Goal: Transaction & Acquisition: Purchase product/service

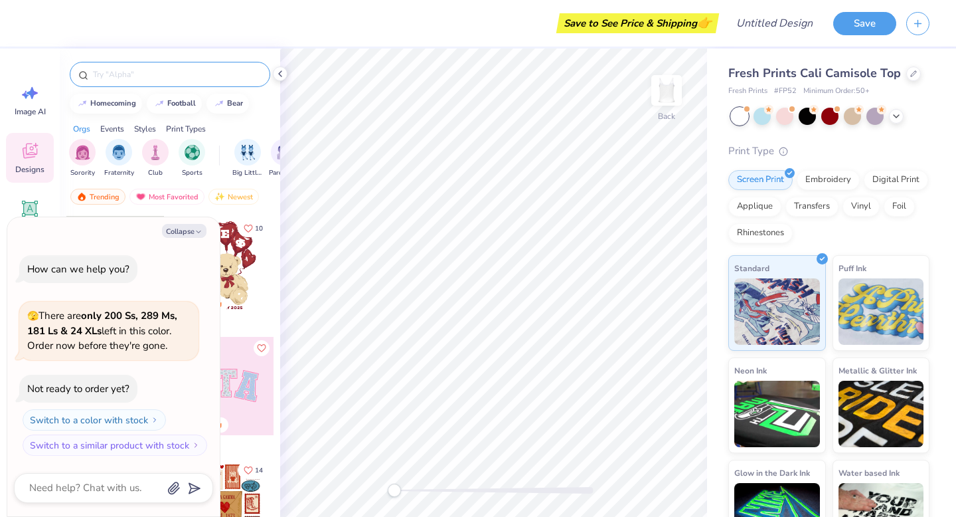
click at [162, 80] on input "text" at bounding box center [177, 74] width 170 height 13
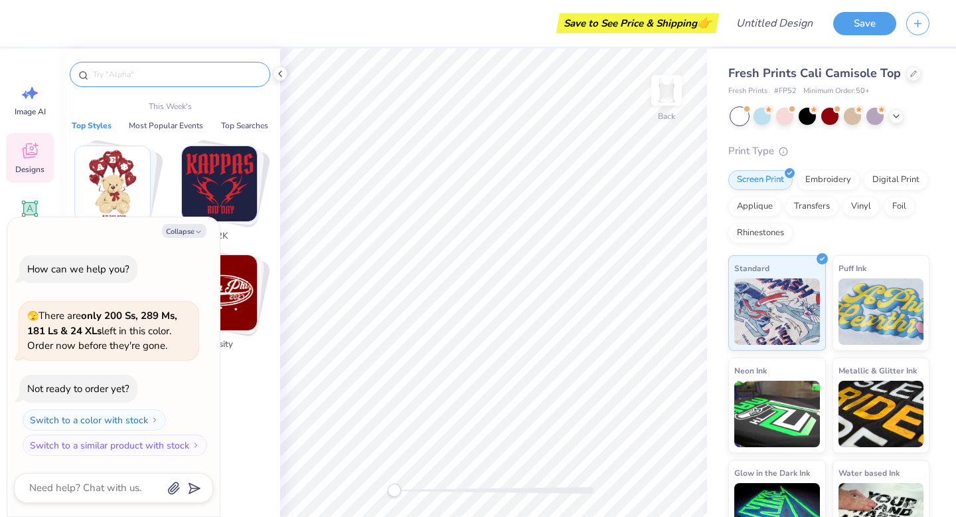
click at [187, 238] on div "Collapse How can we help you? 🫣 There are only 200 Ss, 289 Ms, 181 Ls & 24 XLs …" at bounding box center [113, 366] width 212 height 299
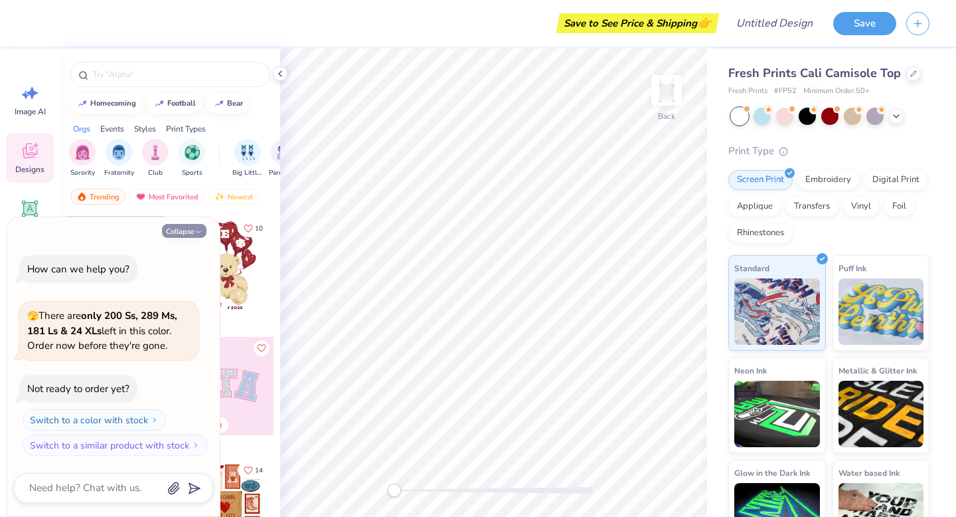
click at [187, 233] on button "Collapse" at bounding box center [184, 231] width 44 height 14
type textarea "x"
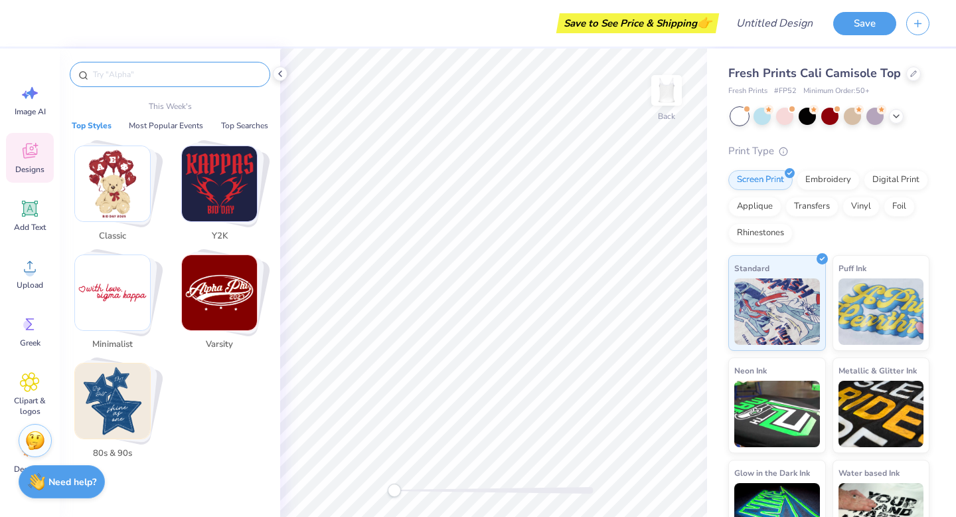
click at [139, 78] on input "text" at bounding box center [177, 74] width 170 height 13
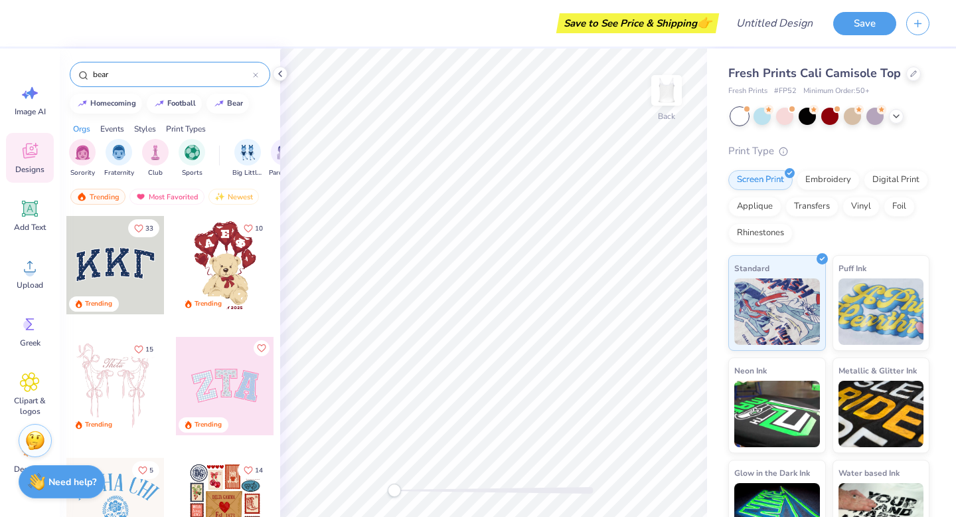
type input "bear"
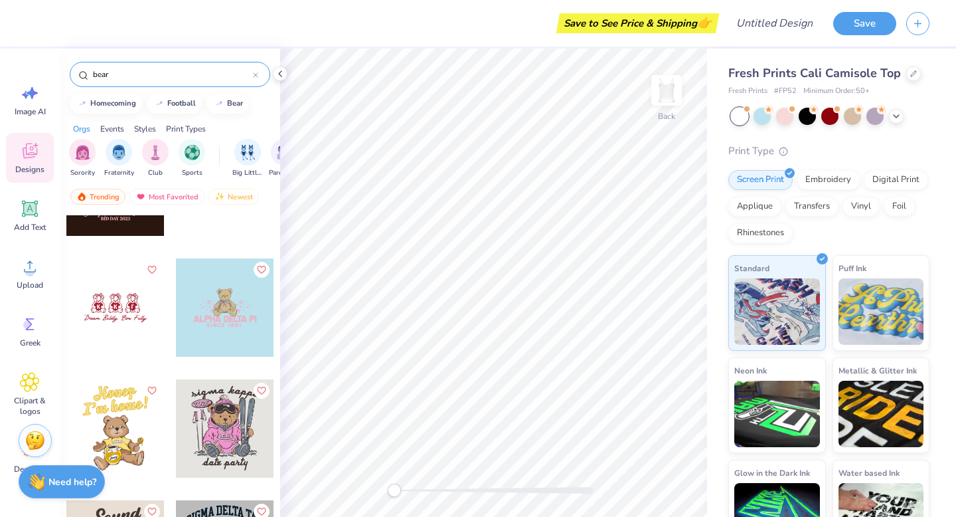
scroll to position [1772, 0]
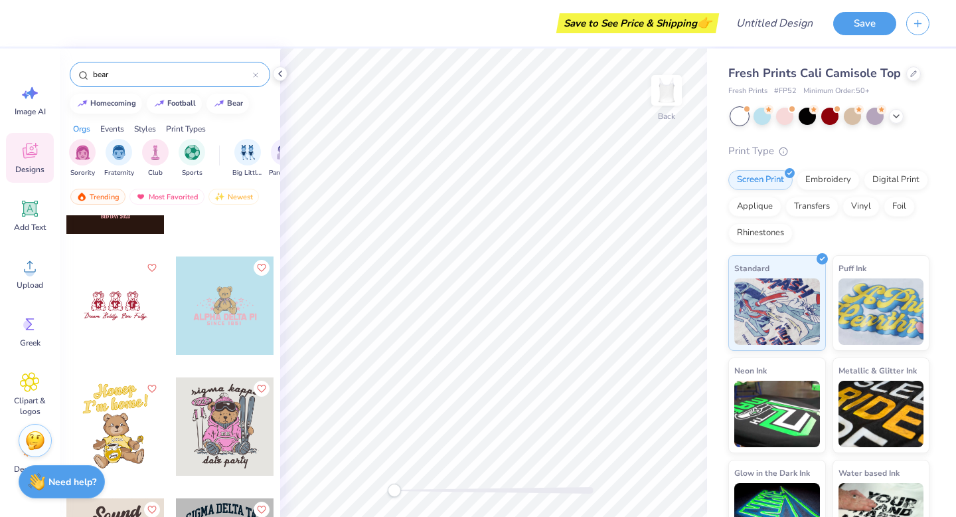
click at [255, 78] on div at bounding box center [255, 74] width 5 height 12
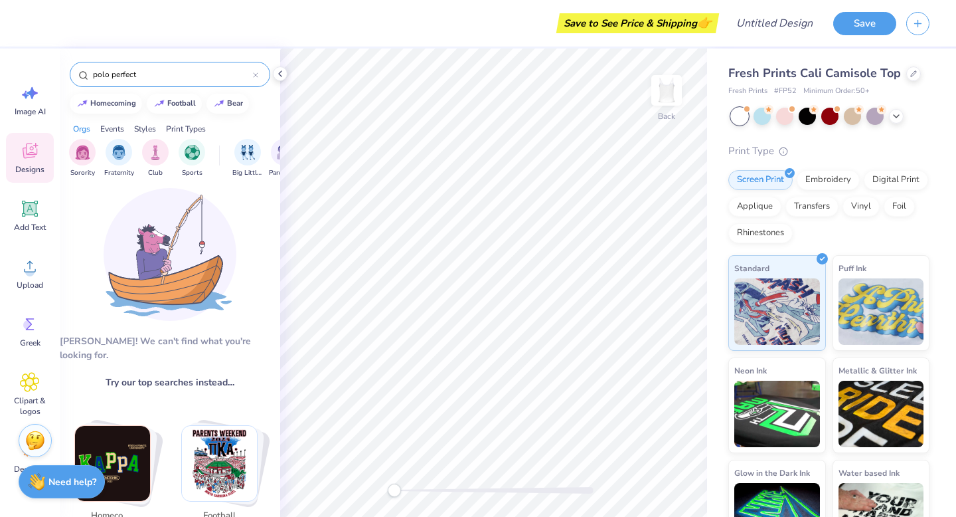
scroll to position [13, 0]
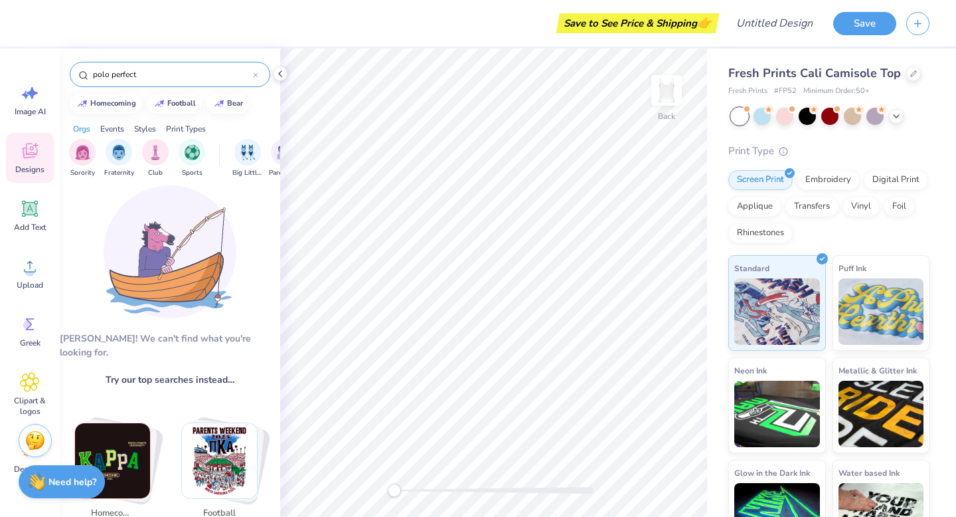
type input "polo perfect"
click at [261, 81] on div "polo perfect" at bounding box center [170, 74] width 201 height 25
click at [257, 77] on icon at bounding box center [255, 74] width 5 height 5
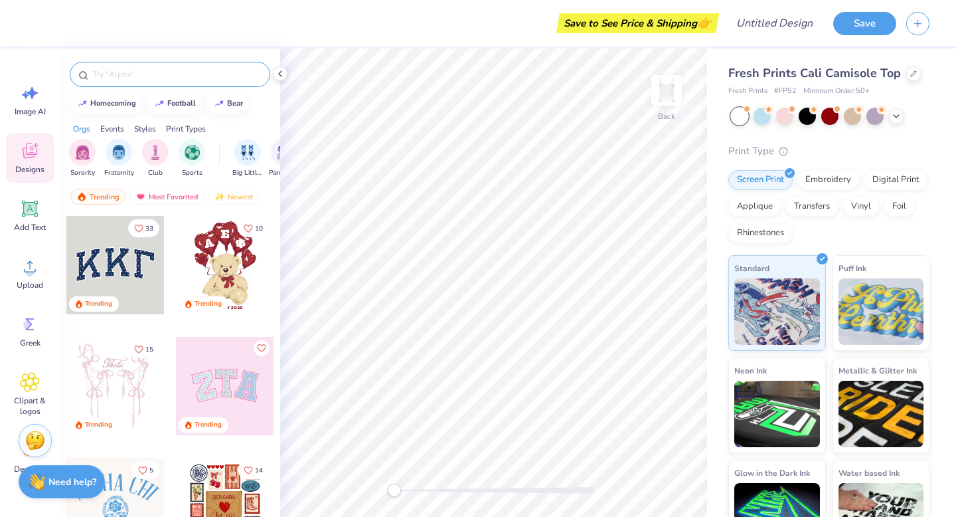
click at [158, 78] on input "text" at bounding box center [177, 74] width 170 height 13
type input "little"
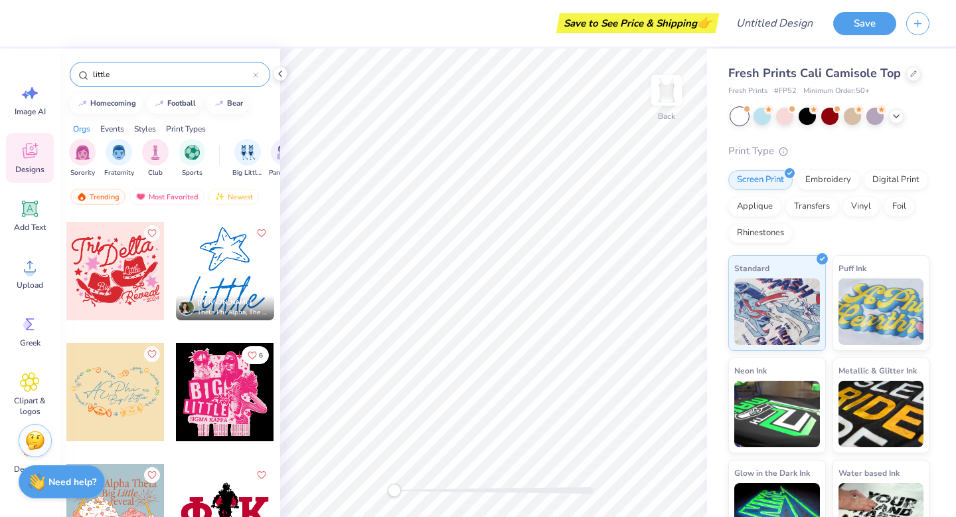
scroll to position [8818, 0]
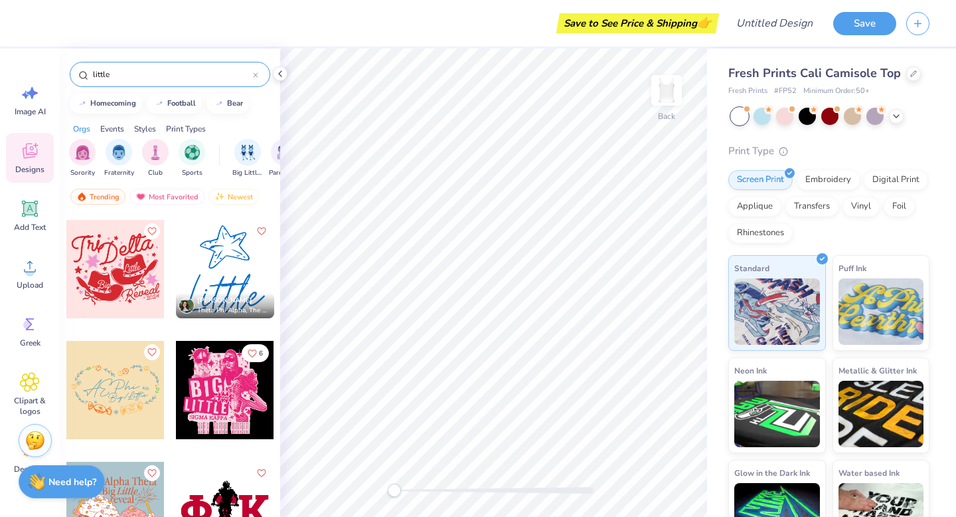
click at [258, 69] on div at bounding box center [255, 74] width 5 height 12
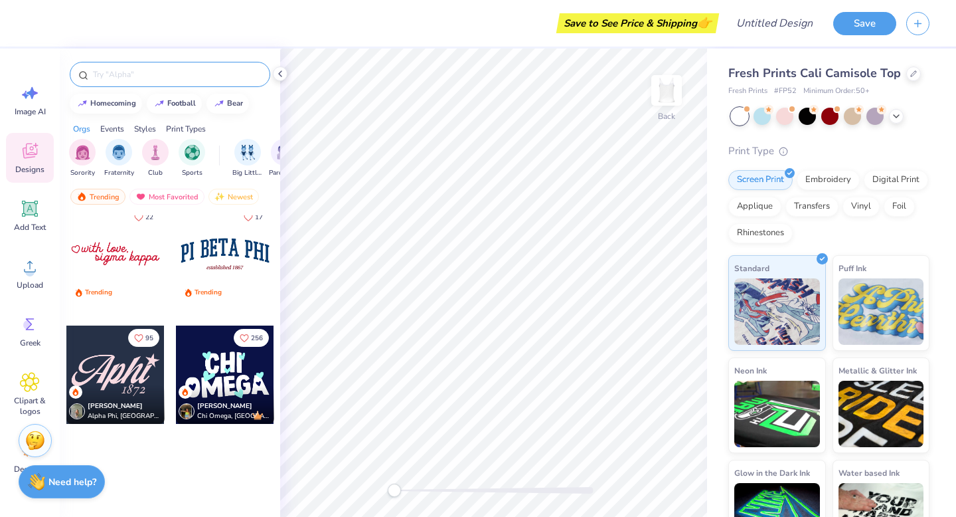
scroll to position [1582, 0]
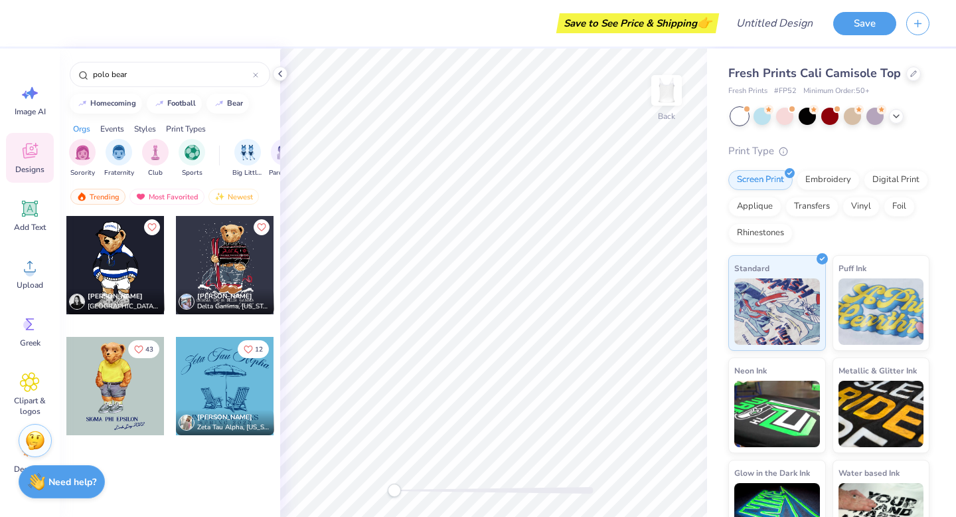
type input "polo bear"
click at [111, 403] on div at bounding box center [115, 386] width 98 height 98
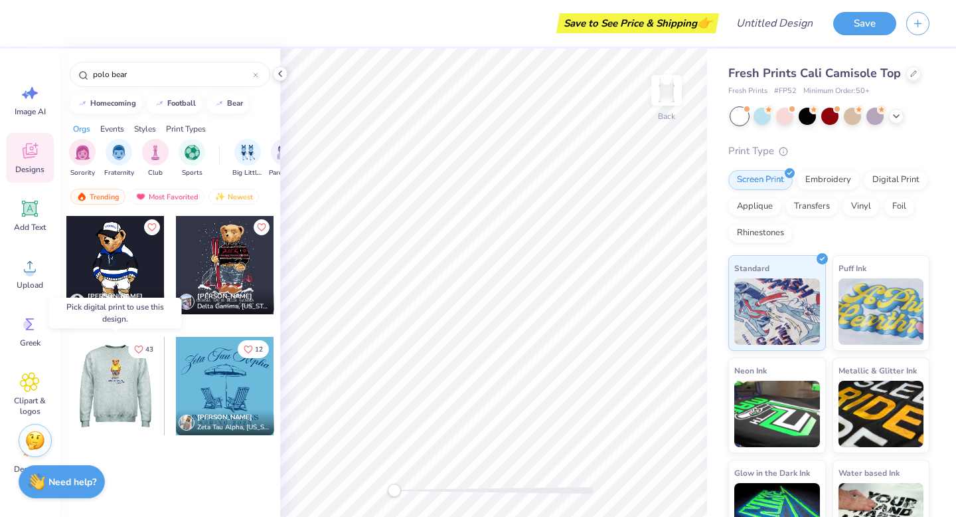
click at [102, 382] on div at bounding box center [115, 386] width 98 height 98
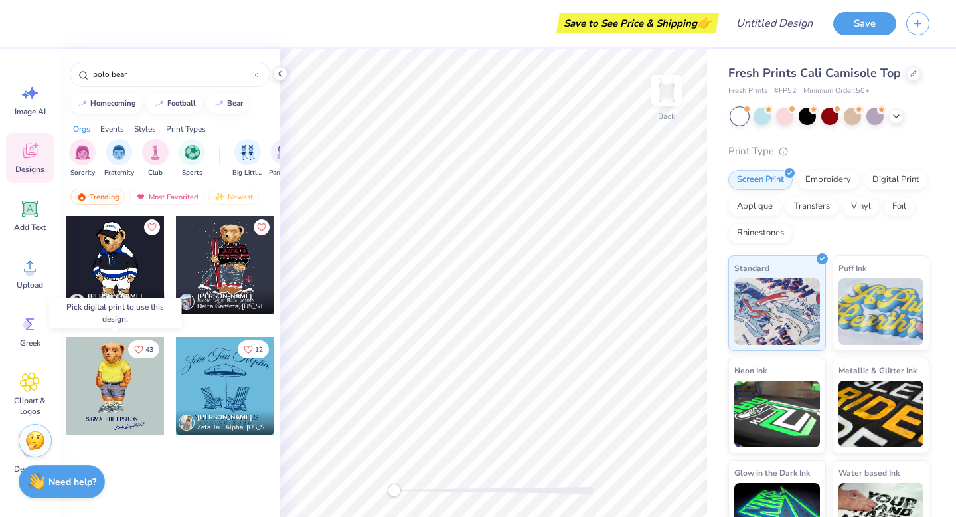
drag, startPoint x: 102, startPoint y: 382, endPoint x: 120, endPoint y: 380, distance: 18.1
click at [120, 380] on div at bounding box center [115, 386] width 98 height 98
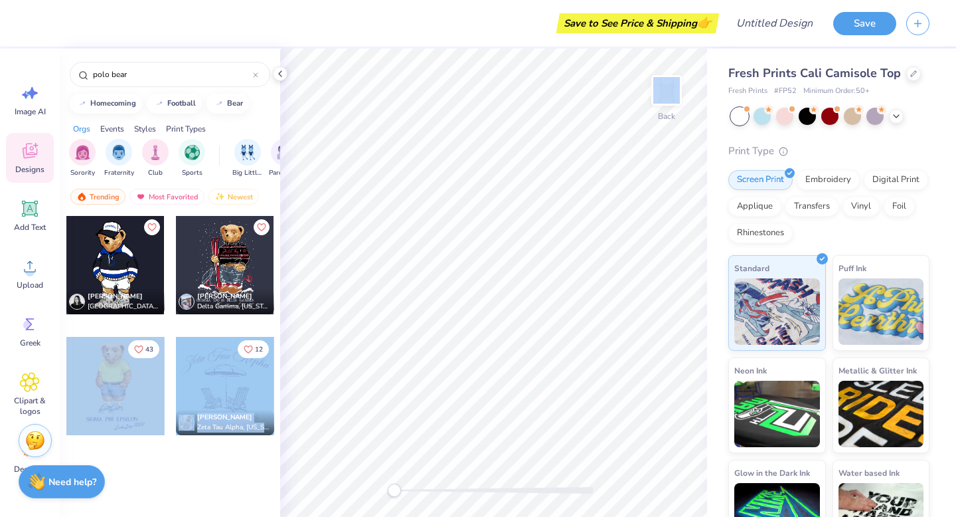
click at [485, 360] on div "Save to See Price & Shipping 👉 Design Title Save Image AI Designs Add Text Uplo…" at bounding box center [478, 258] width 956 height 517
click at [135, 371] on div at bounding box center [115, 386] width 98 height 98
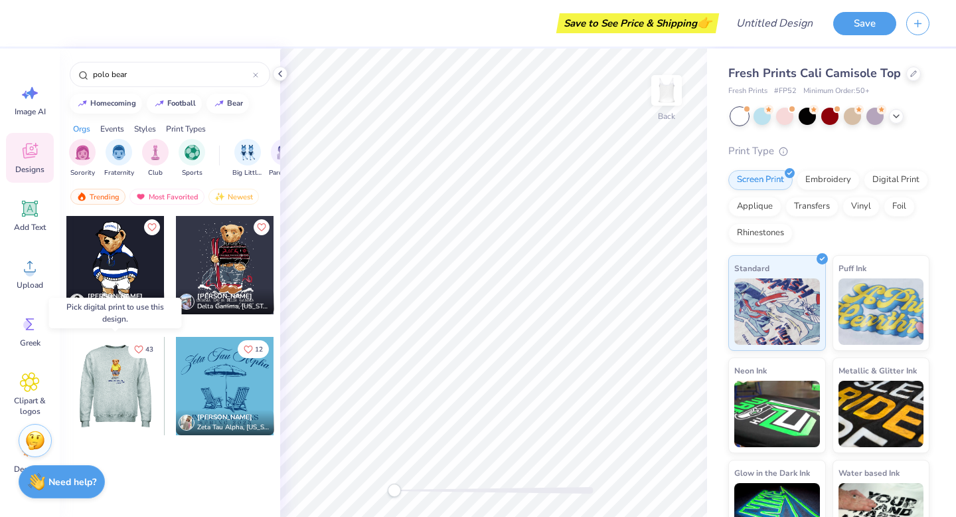
click at [66, 371] on div at bounding box center [17, 386] width 98 height 98
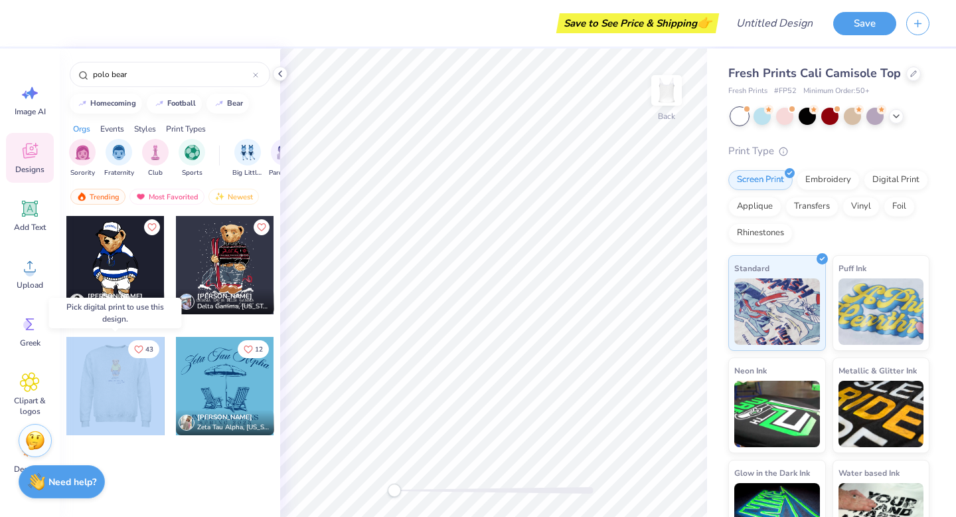
click at [135, 371] on div at bounding box center [115, 386] width 98 height 98
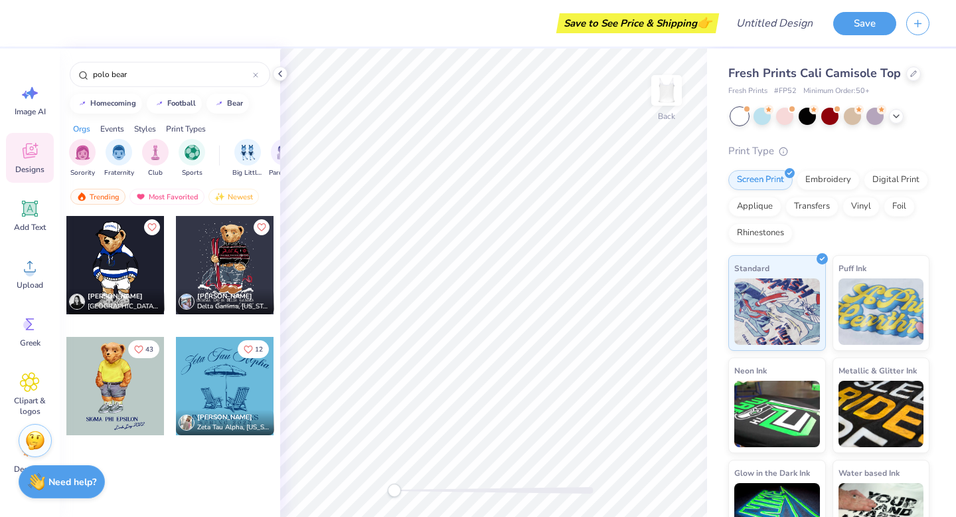
click at [113, 347] on div at bounding box center [115, 386] width 98 height 98
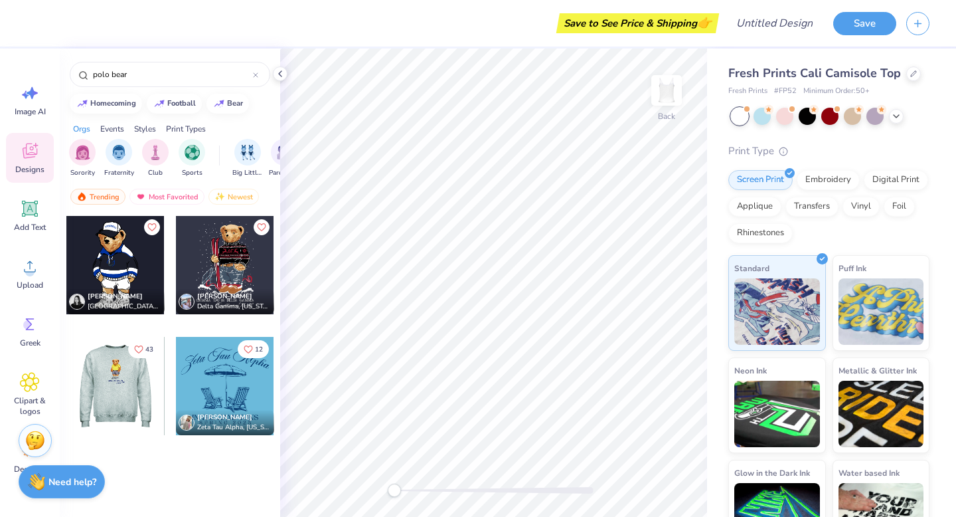
click at [117, 315] on div "[PERSON_NAME] Delta Tau Delta, [GEOGRAPHIC_DATA]" at bounding box center [116, 275] width 100 height 120
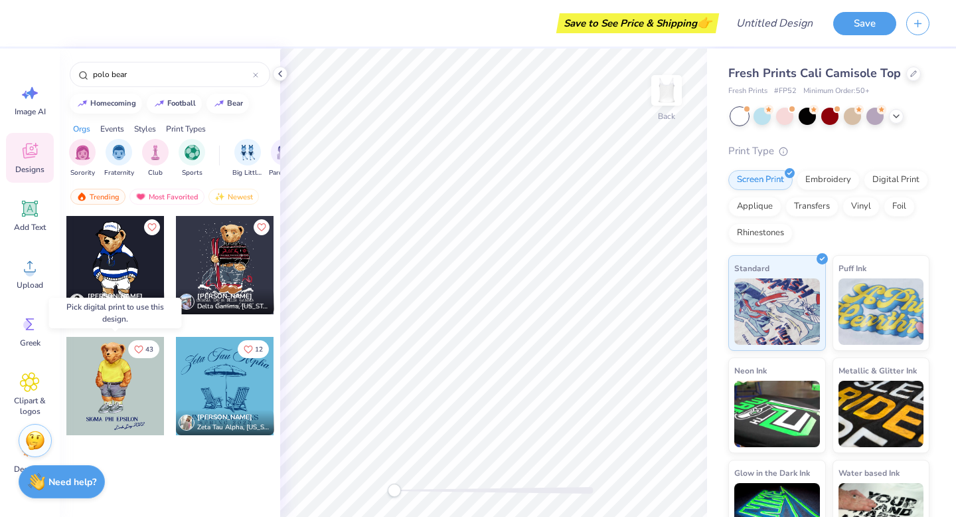
click at [114, 380] on div at bounding box center [115, 386] width 98 height 98
click at [125, 321] on div "[PERSON_NAME] Delta Tau Delta, [GEOGRAPHIC_DATA]" at bounding box center [116, 275] width 100 height 120
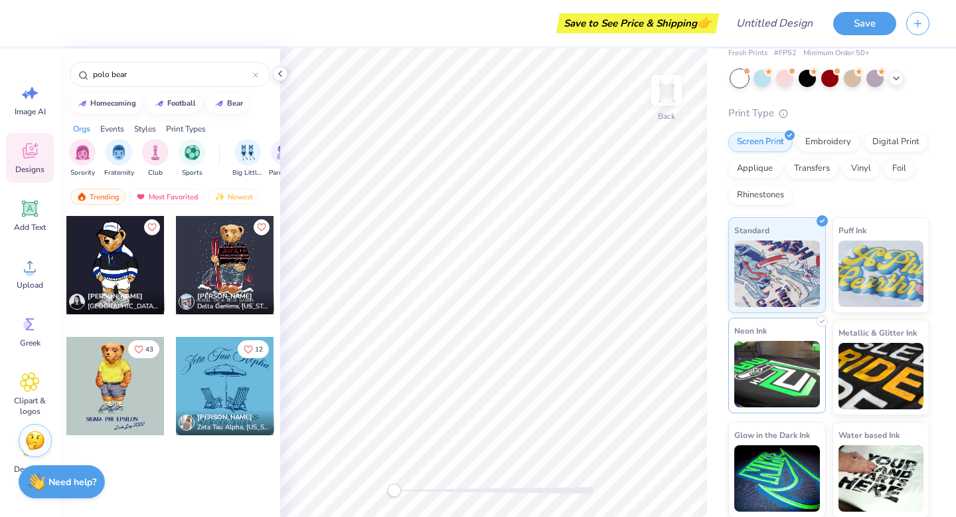
scroll to position [39, 0]
click at [118, 278] on div at bounding box center [115, 265] width 98 height 98
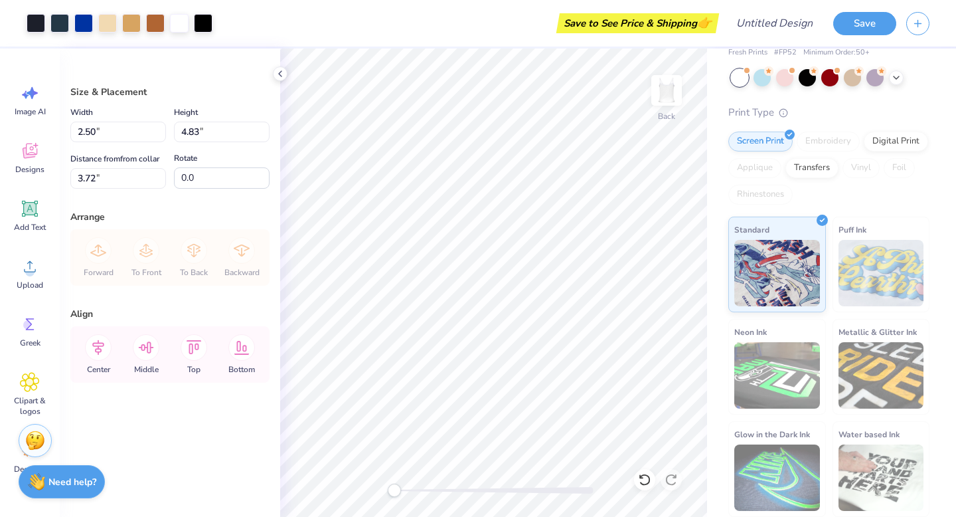
type input "2.50"
type input "4.83"
type input "3.72"
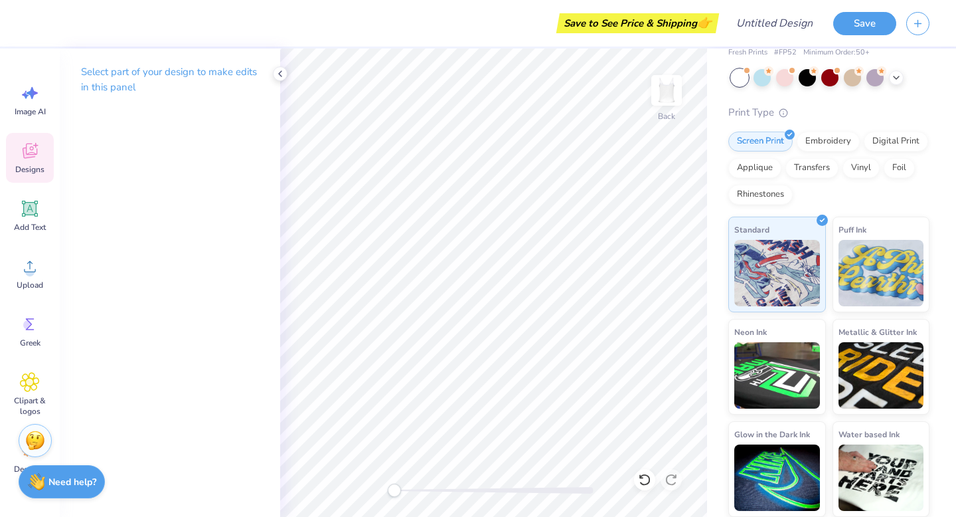
click at [33, 161] on div "Designs" at bounding box center [30, 158] width 48 height 50
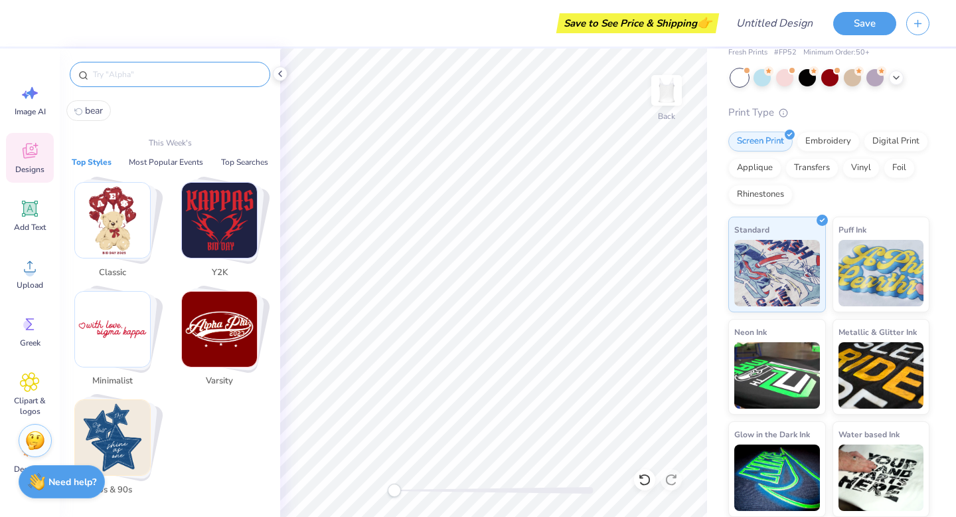
click at [170, 74] on input "text" at bounding box center [177, 74] width 170 height 13
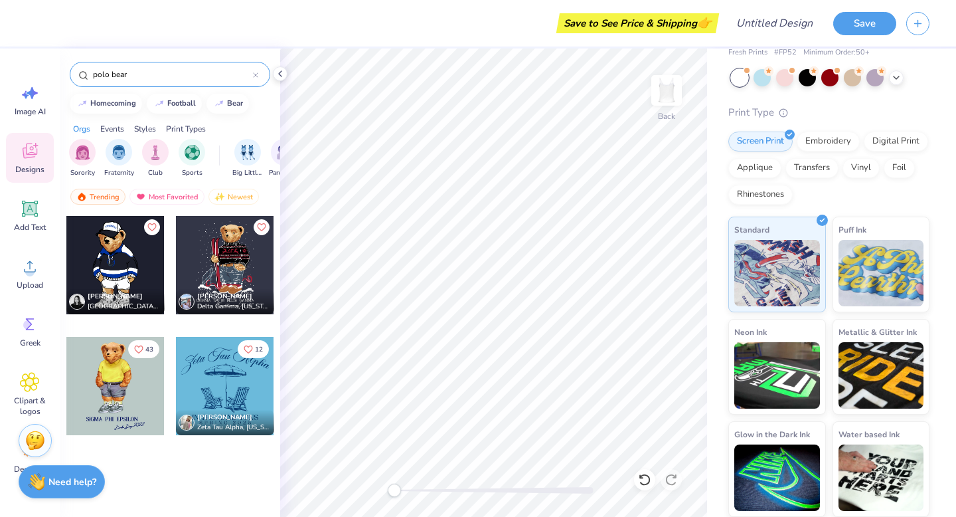
click at [124, 411] on div at bounding box center [115, 386] width 98 height 98
click at [107, 75] on input "polo bear" at bounding box center [172, 74] width 161 height 13
type input "bear"
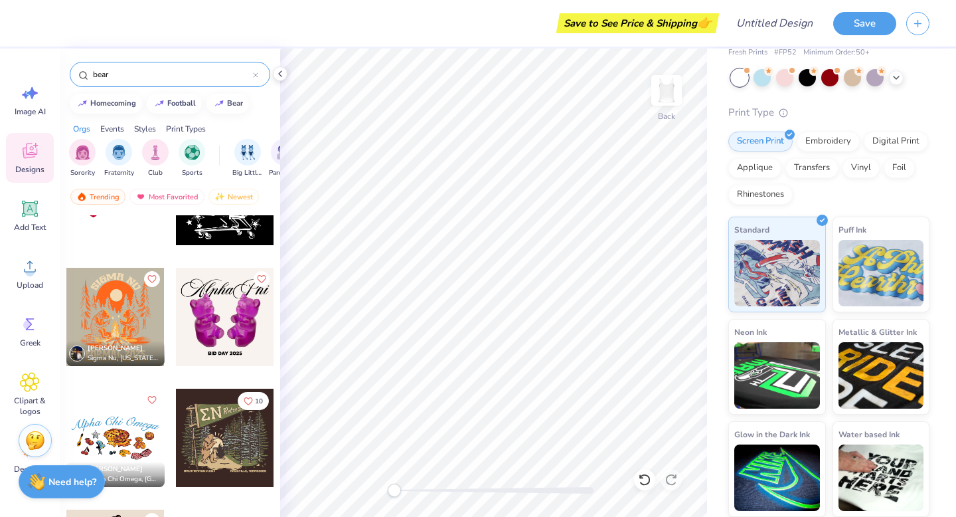
scroll to position [949, 0]
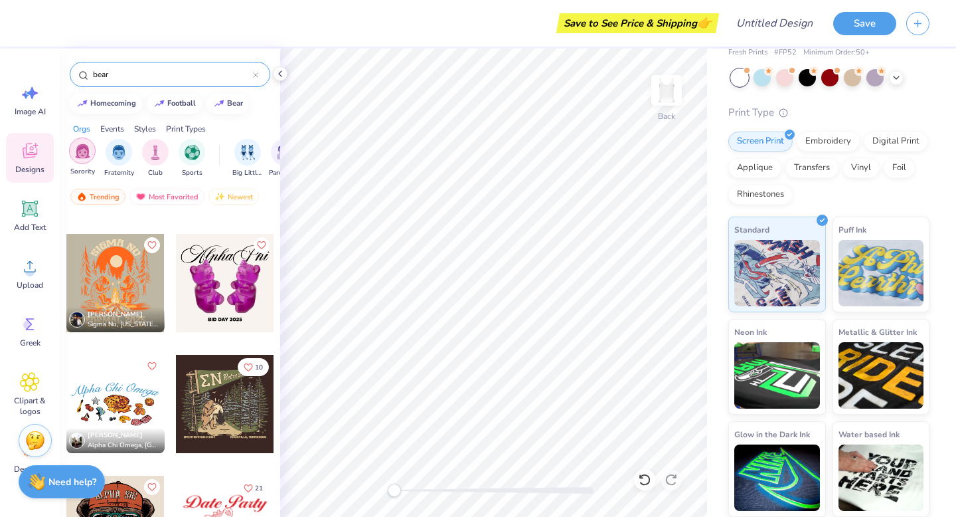
click at [82, 157] on img "filter for Sorority" at bounding box center [82, 150] width 15 height 15
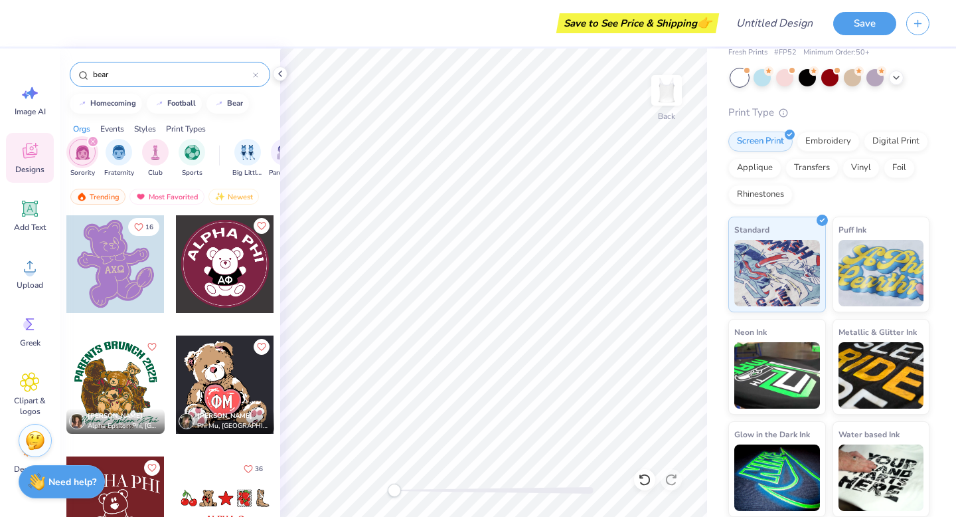
scroll to position [3760, 0]
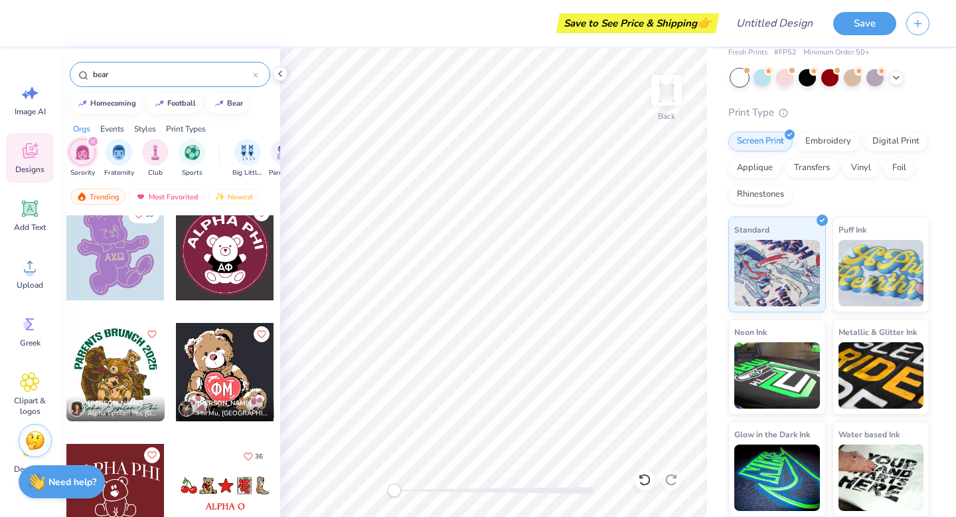
click at [210, 367] on div at bounding box center [225, 372] width 98 height 98
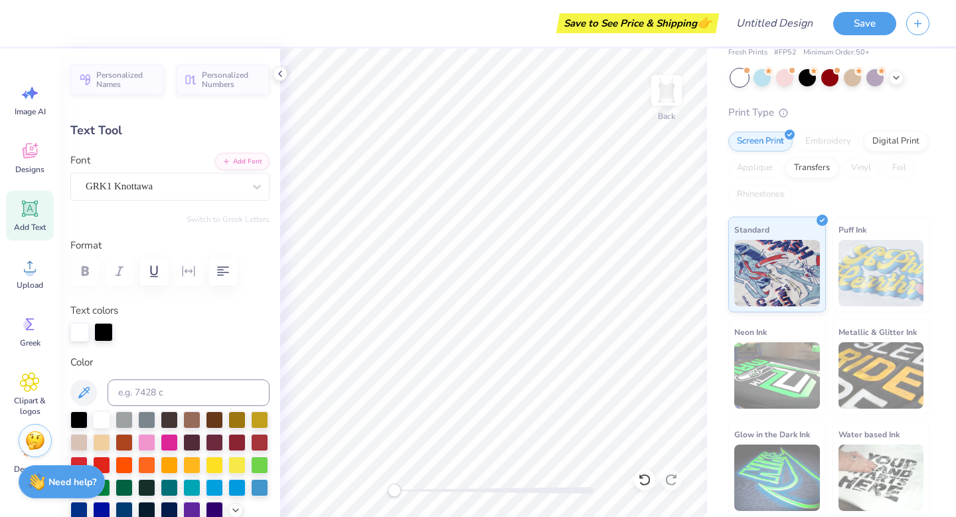
type textarea "F"
type textarea "L"
type textarea "lIl"
type input "0.0"
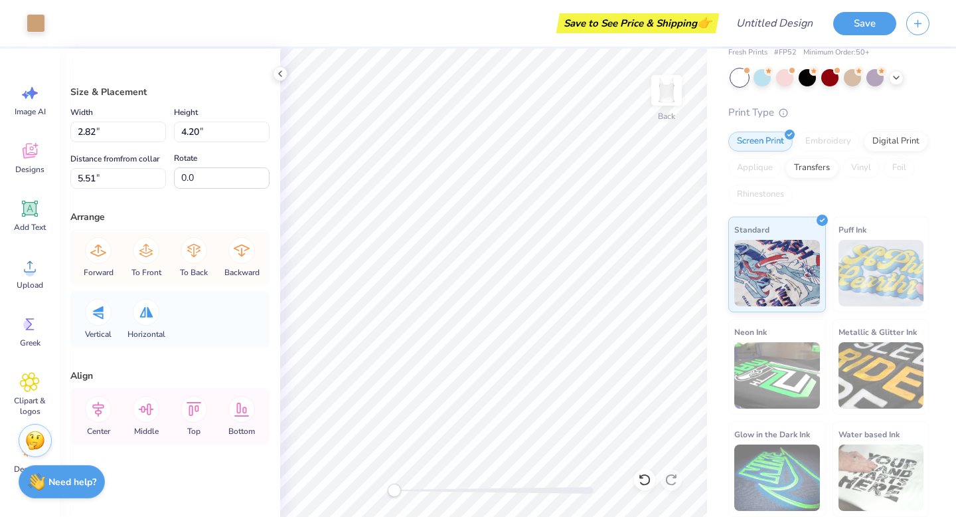
type input "6.97"
type input "7.27"
type input "3.38"
type input "6.94"
type input "7.24"
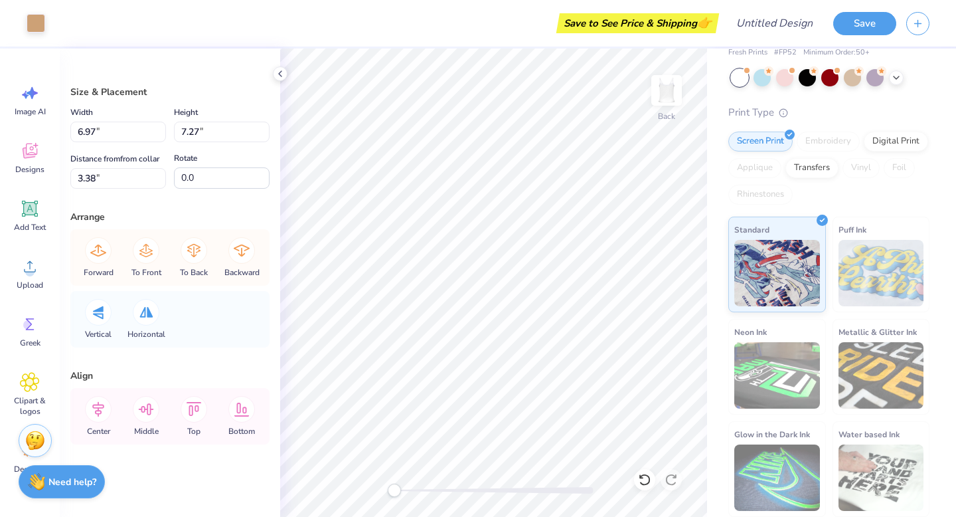
type input "3.39"
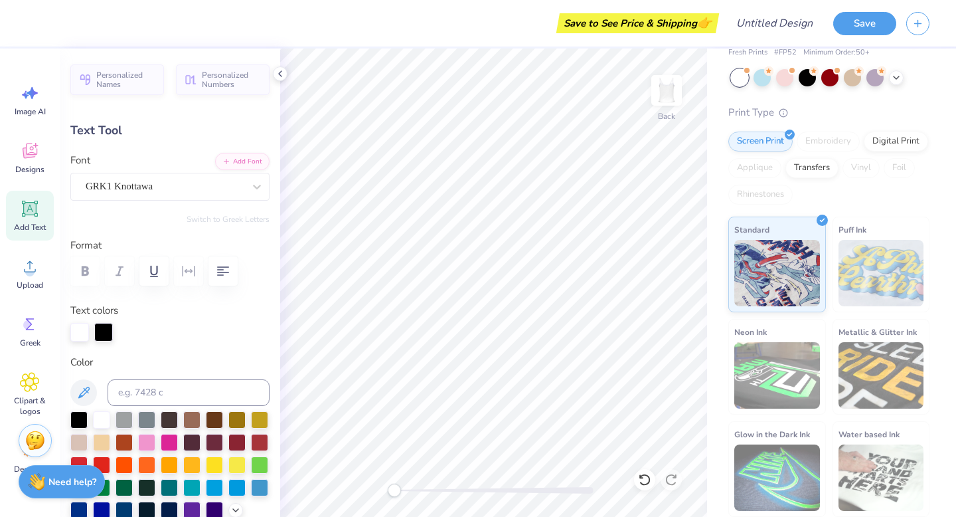
type input "0.0"
type input "7.61"
type input "0.8"
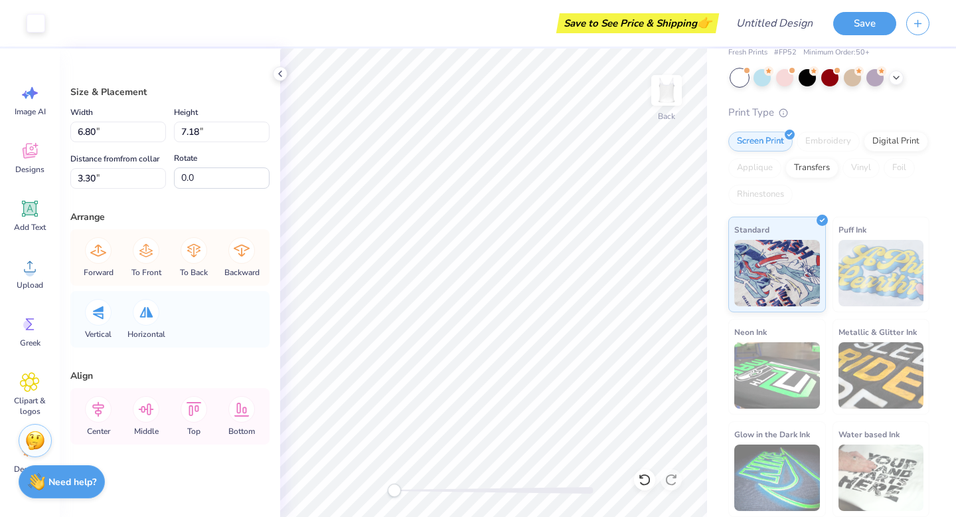
type input "6.82"
type input "7.20"
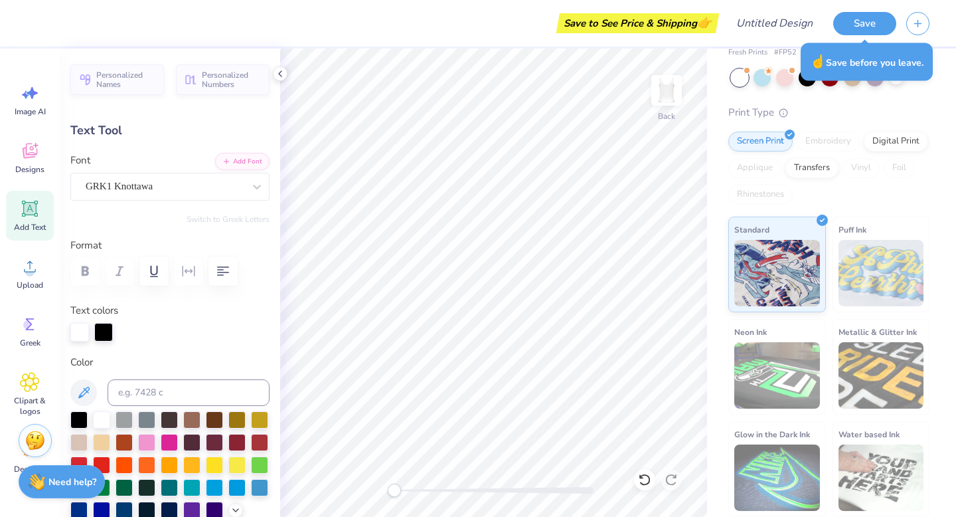
type input "0.0"
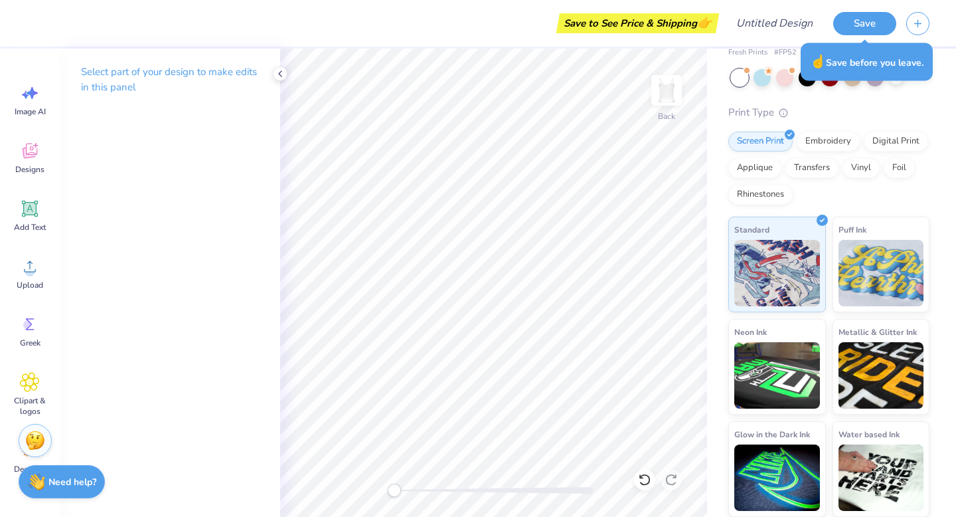
scroll to position [0, 0]
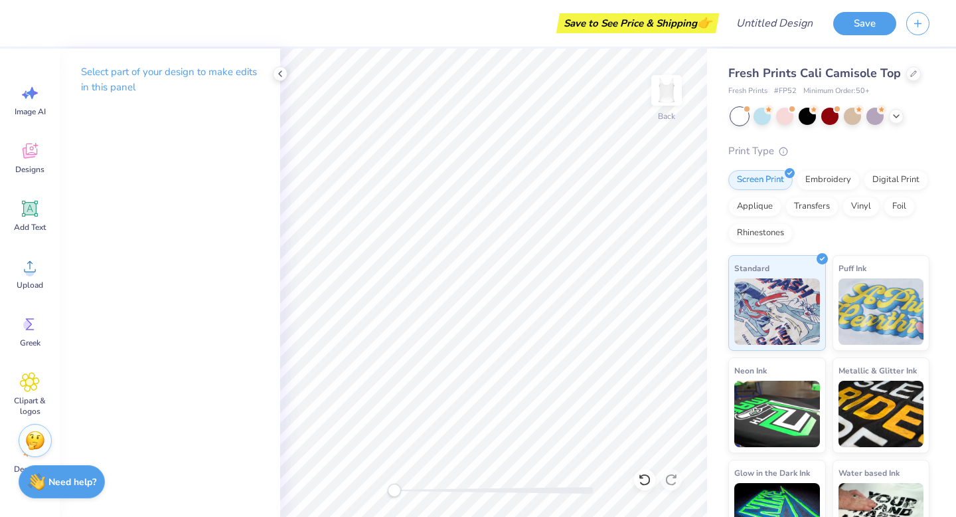
click at [262, 135] on div "Select part of your design to make edits in this panel" at bounding box center [170, 282] width 220 height 468
click at [29, 170] on span "Designs" at bounding box center [29, 169] width 29 height 11
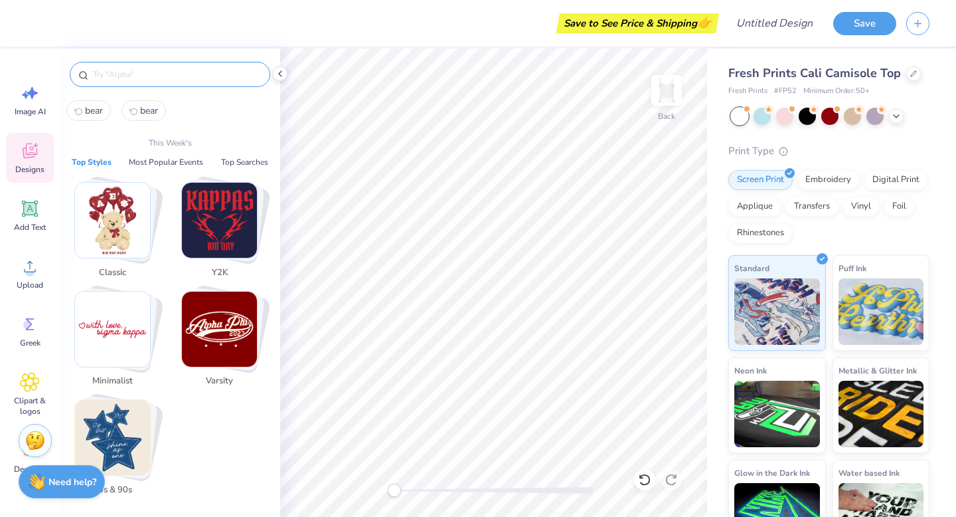
click at [175, 74] on input "text" at bounding box center [177, 74] width 170 height 13
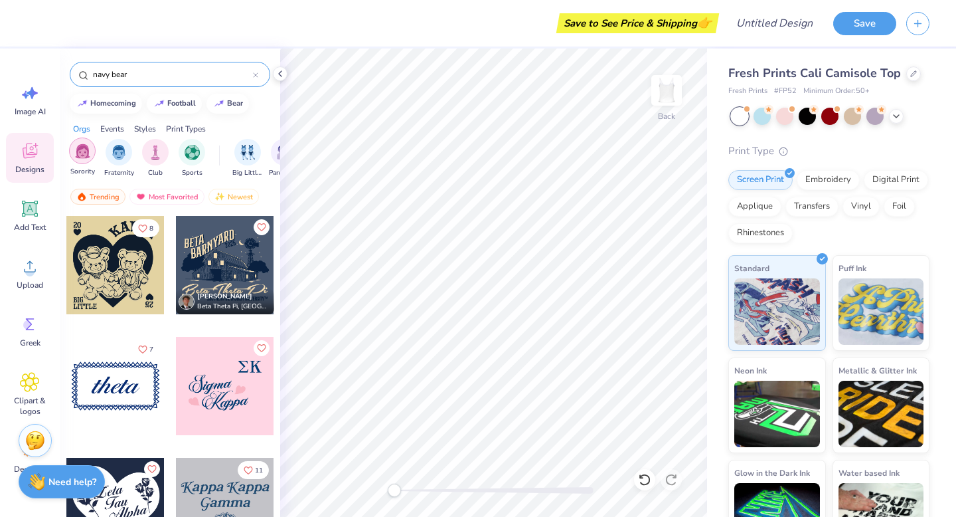
click at [88, 156] on img "filter for Sorority" at bounding box center [82, 150] width 15 height 15
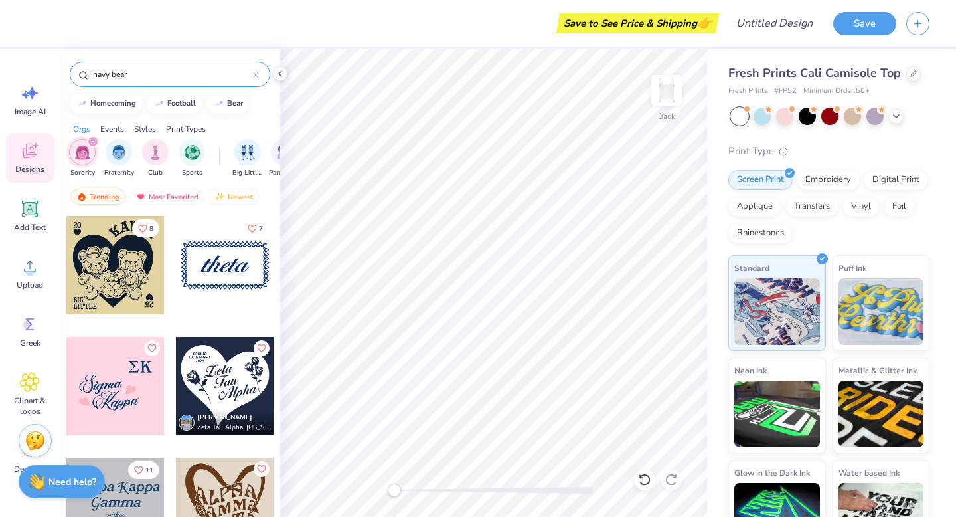
scroll to position [1, 0]
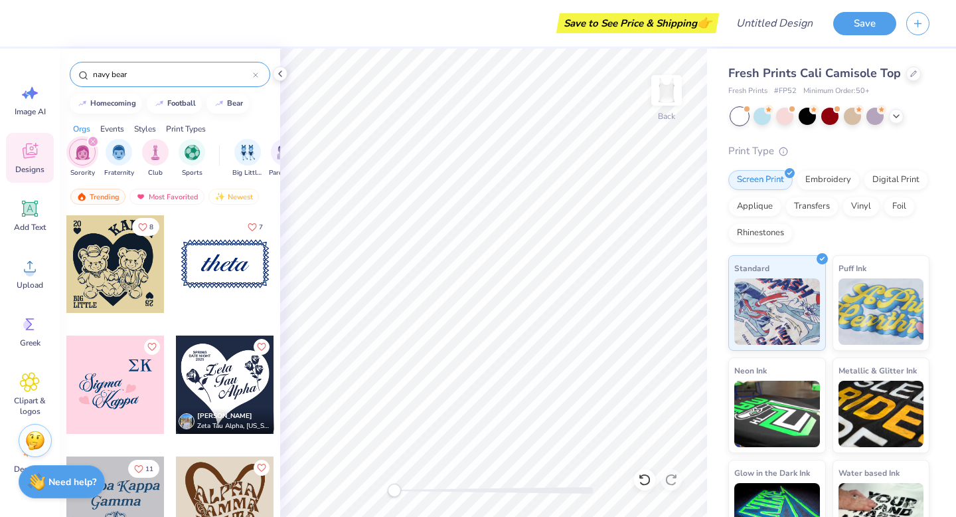
click at [112, 74] on input "navy bear" at bounding box center [172, 74] width 161 height 13
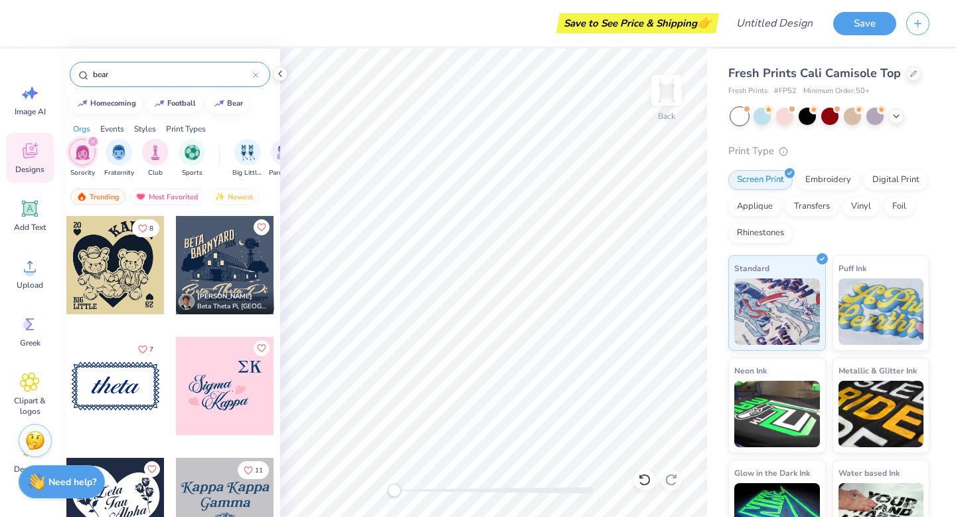
type input "bear"
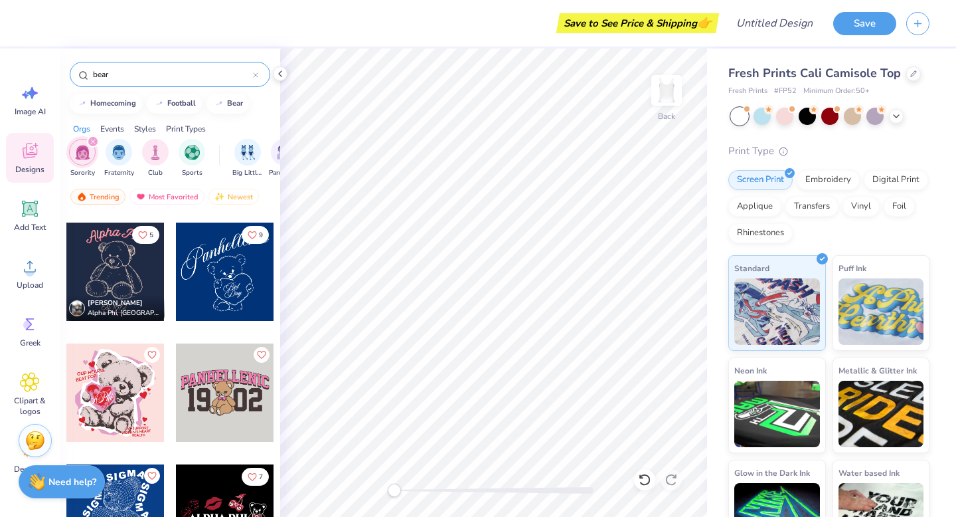
scroll to position [3257, 0]
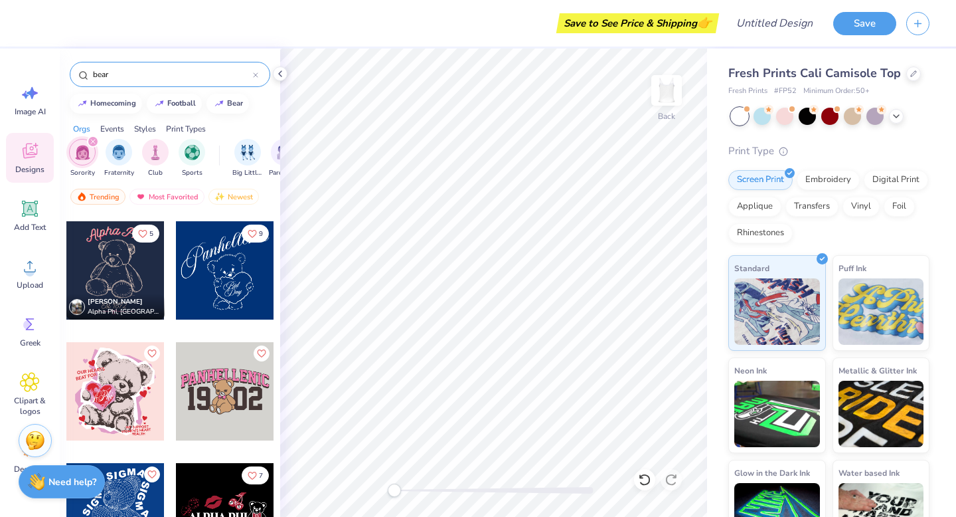
click at [123, 264] on div at bounding box center [115, 270] width 98 height 98
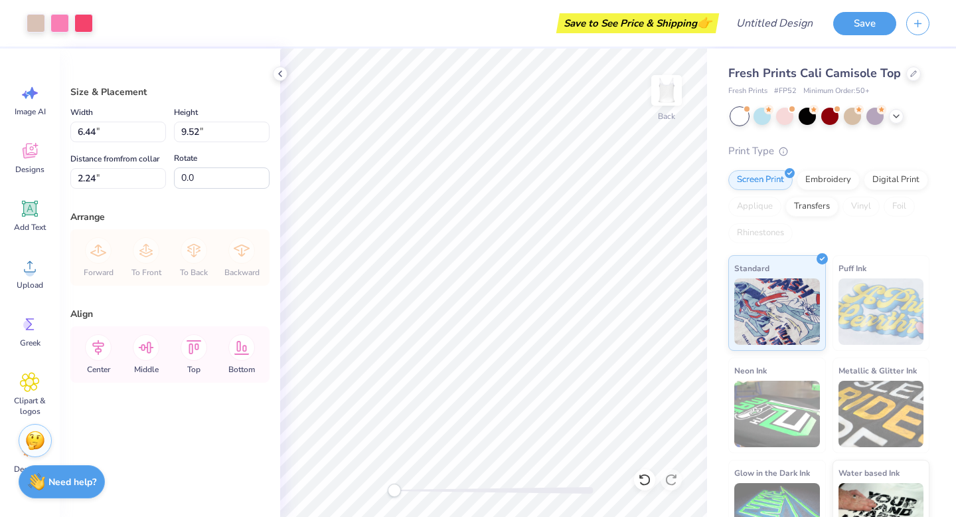
type input "3.25"
type input "4.81"
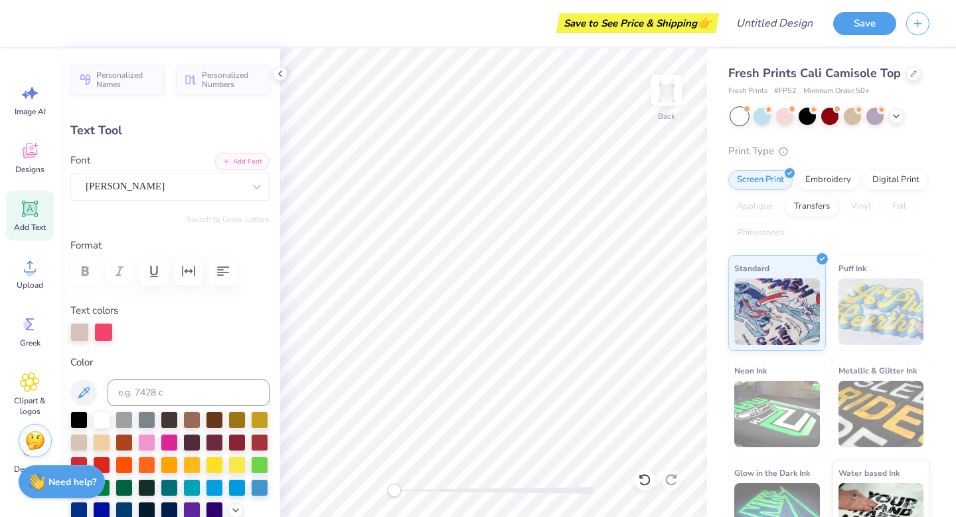
scroll to position [0, 0]
type textarea "A"
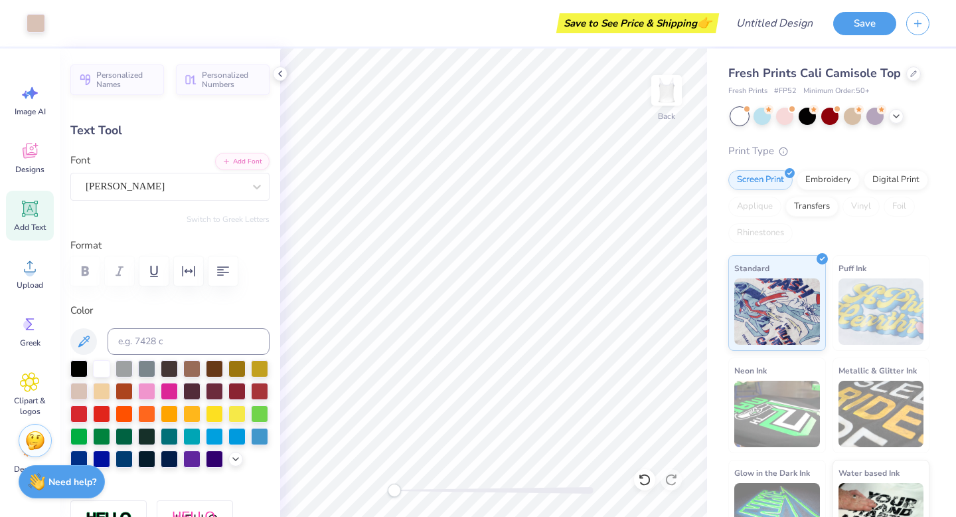
type input "1.38"
type input "0.36"
type input "5.44"
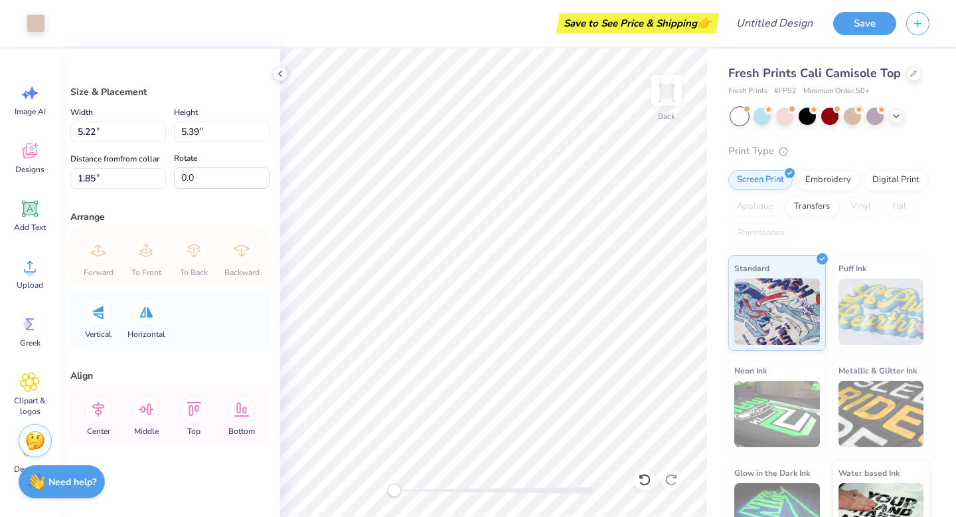
type input "5.22"
type input "5.39"
click at [899, 114] on icon at bounding box center [896, 115] width 11 height 11
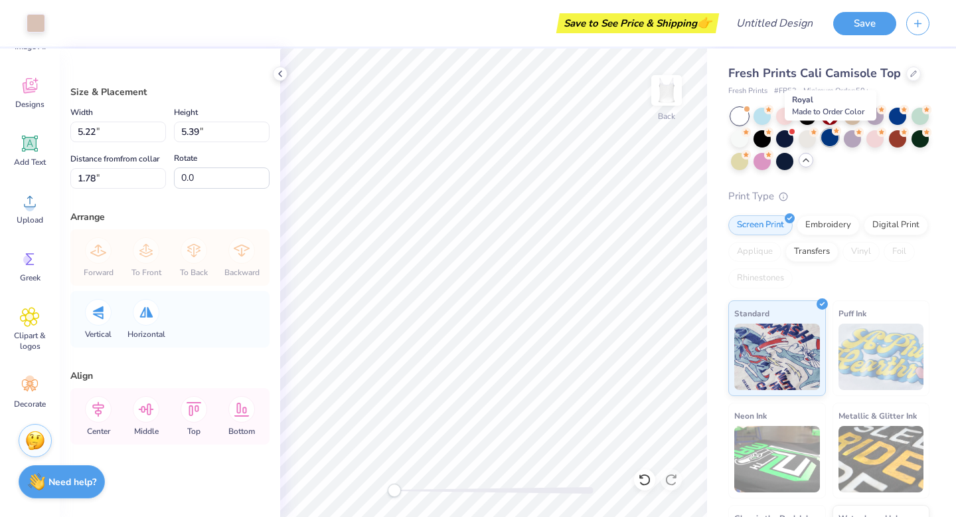
click at [830, 137] on div at bounding box center [829, 137] width 17 height 17
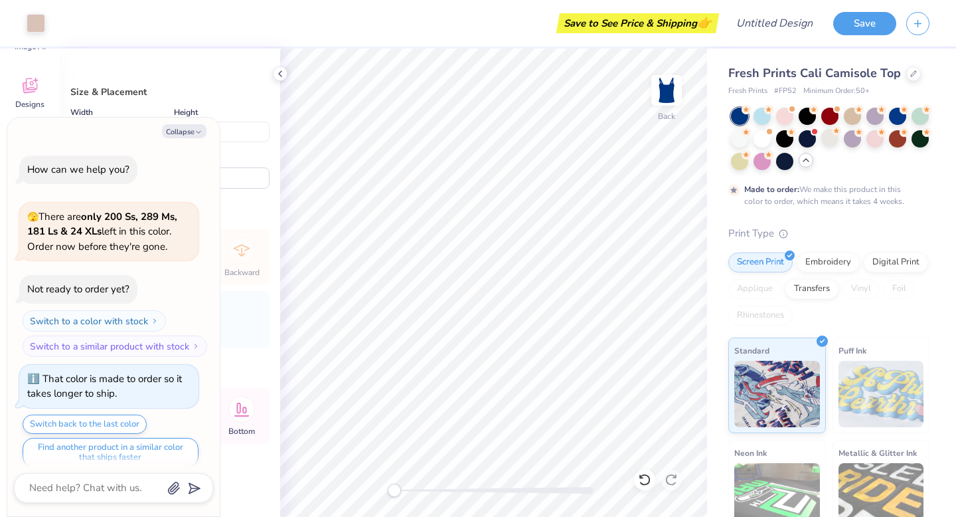
scroll to position [11, 0]
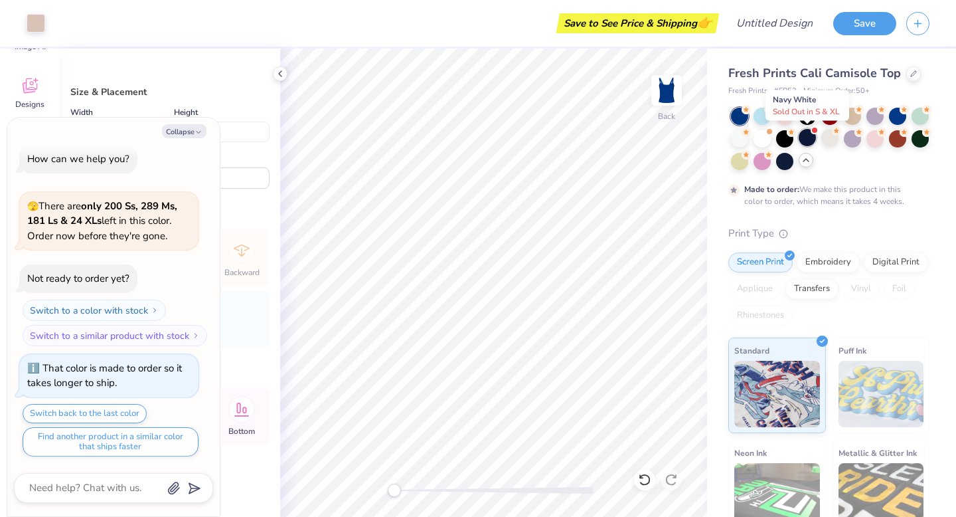
click at [810, 137] on div at bounding box center [807, 137] width 17 height 17
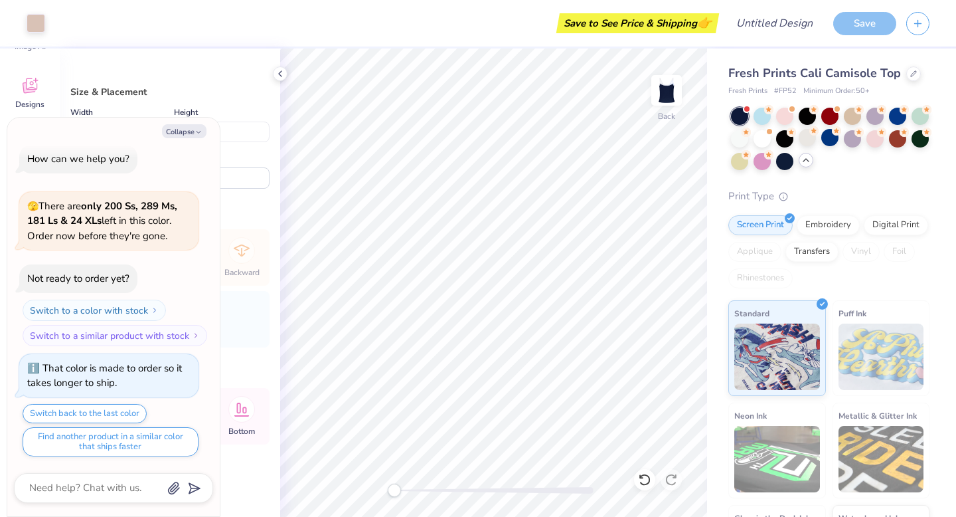
scroll to position [280, 0]
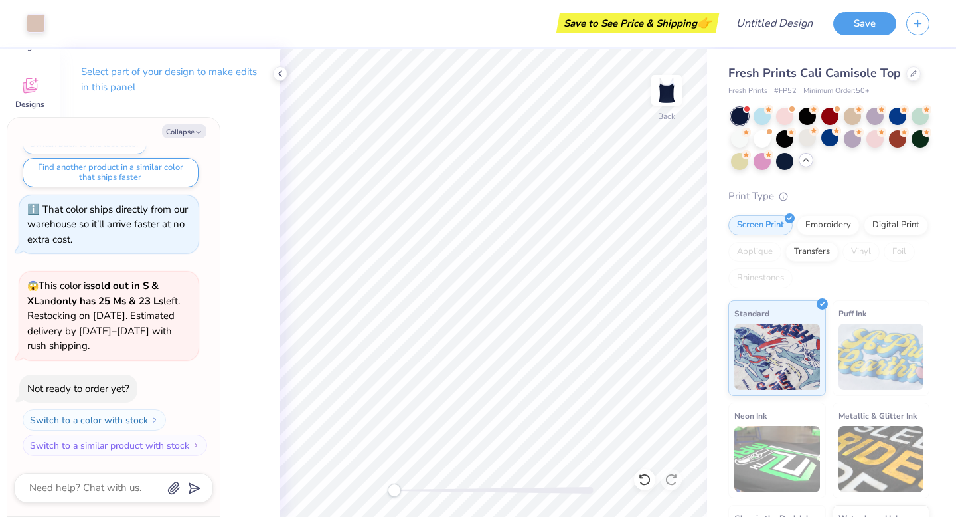
click at [300, 175] on body "Art colors Save to See Price & Shipping 👉 Design Title Save Image AI Designs Ad…" at bounding box center [478, 258] width 956 height 517
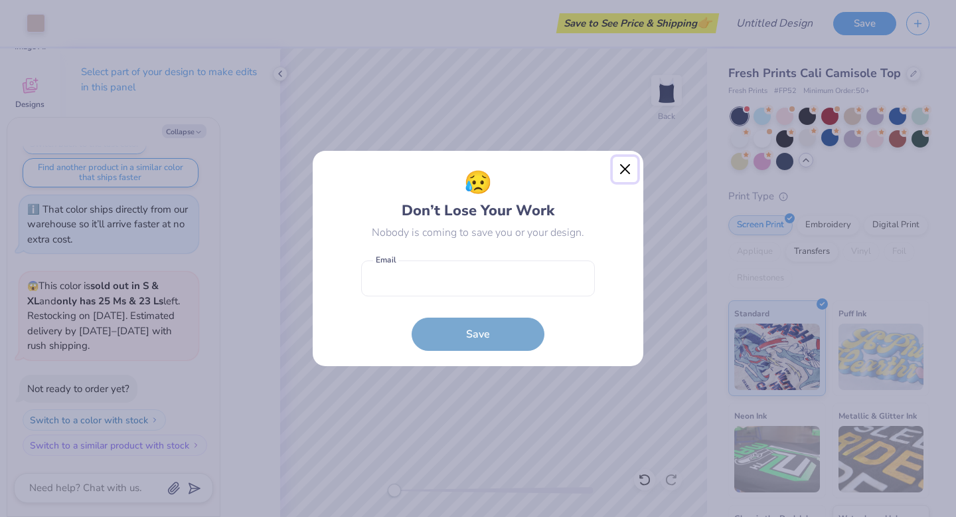
click at [629, 161] on button "Close" at bounding box center [625, 169] width 25 height 25
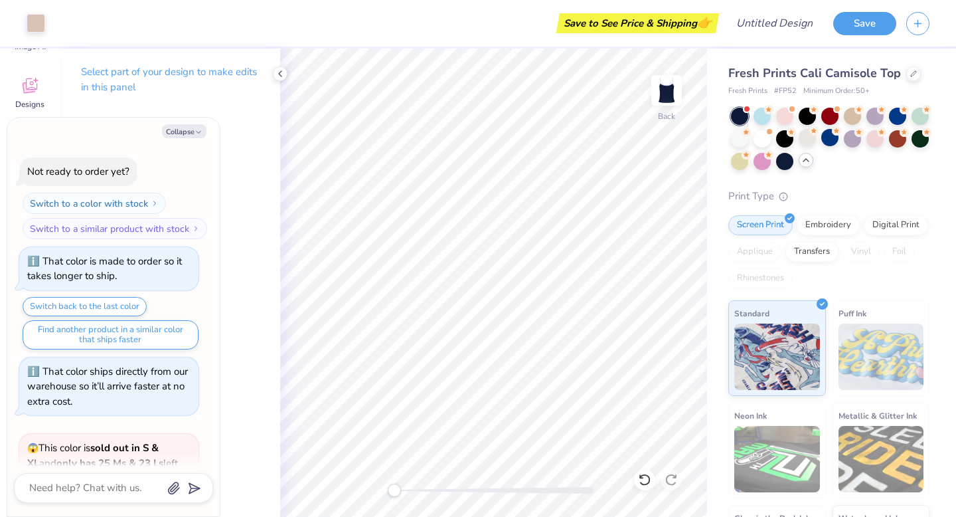
scroll to position [0, 0]
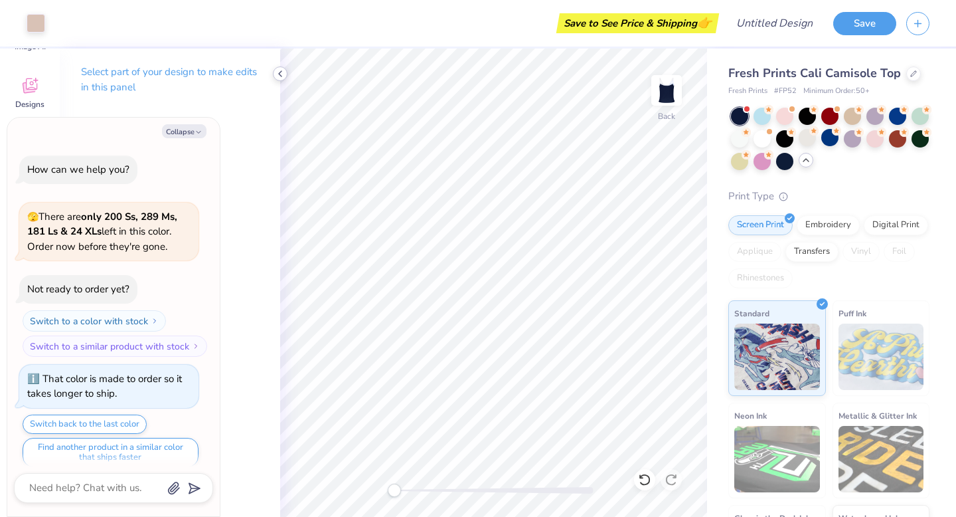
click at [284, 78] on icon at bounding box center [280, 73] width 11 height 11
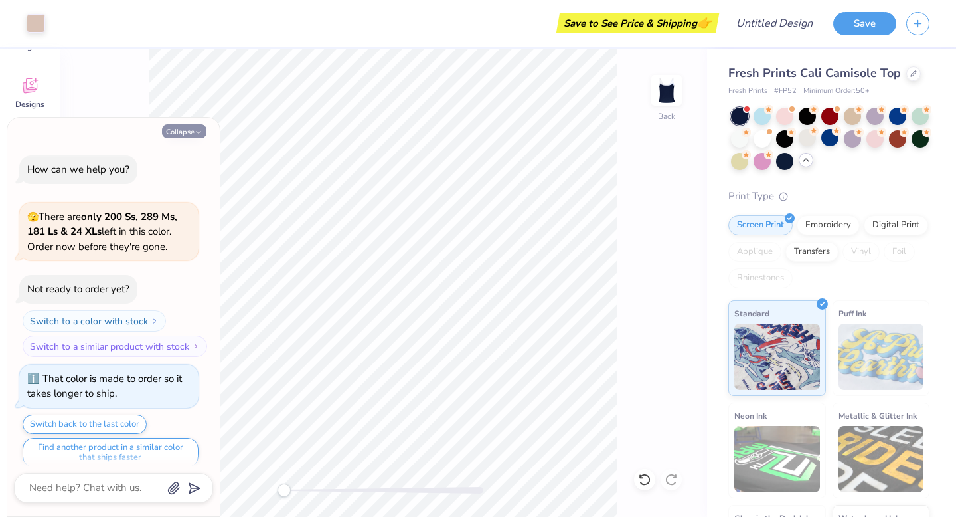
click at [200, 131] on polyline "button" at bounding box center [199, 132] width 4 height 2
type textarea "x"
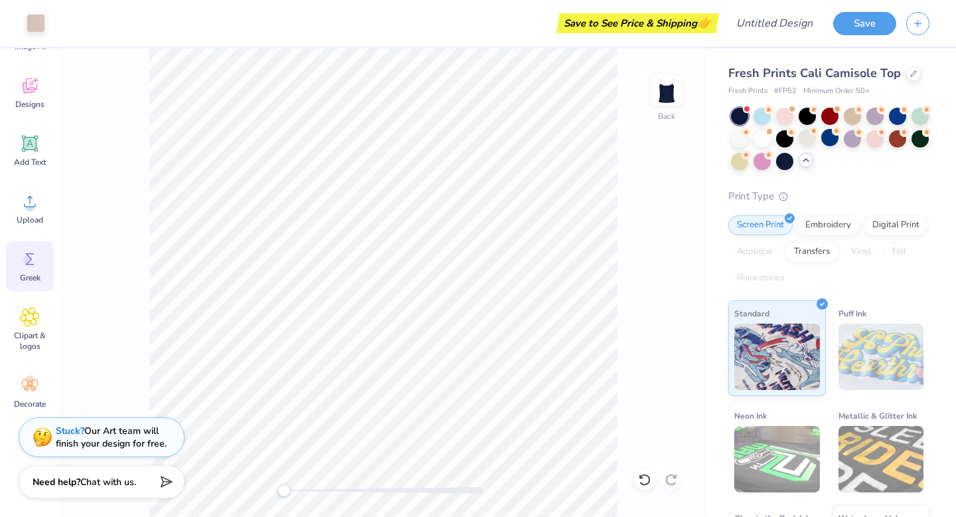
scroll to position [33, 0]
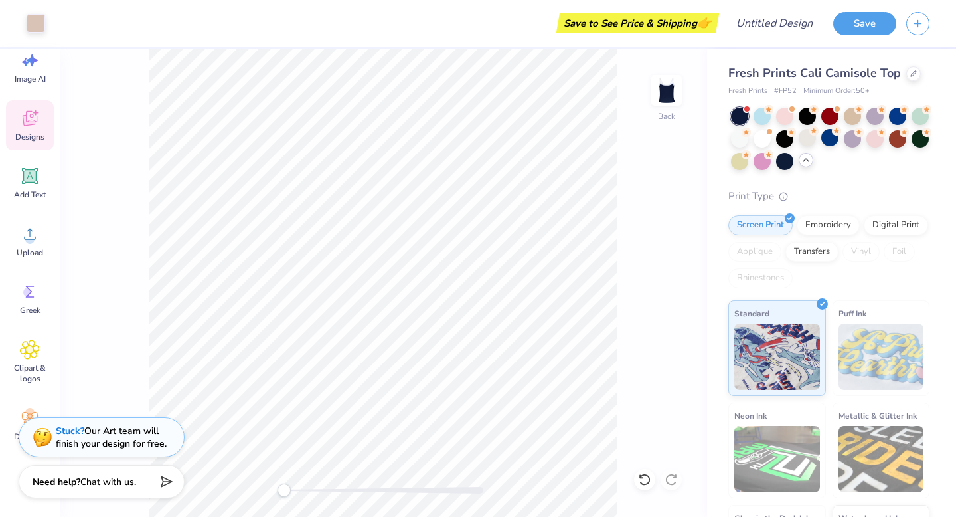
click at [38, 134] on span "Designs" at bounding box center [29, 136] width 29 height 11
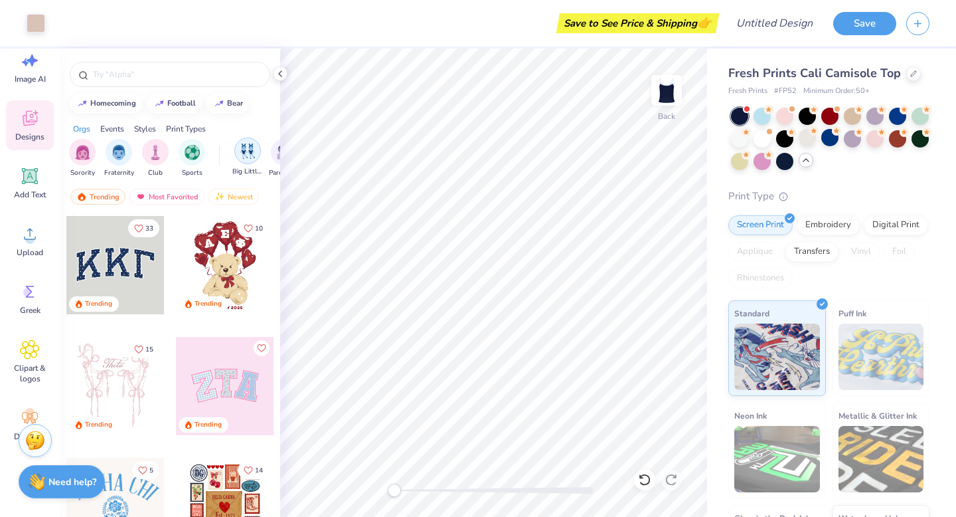
click at [246, 149] on img "filter for Big Little Reveal" at bounding box center [247, 150] width 15 height 15
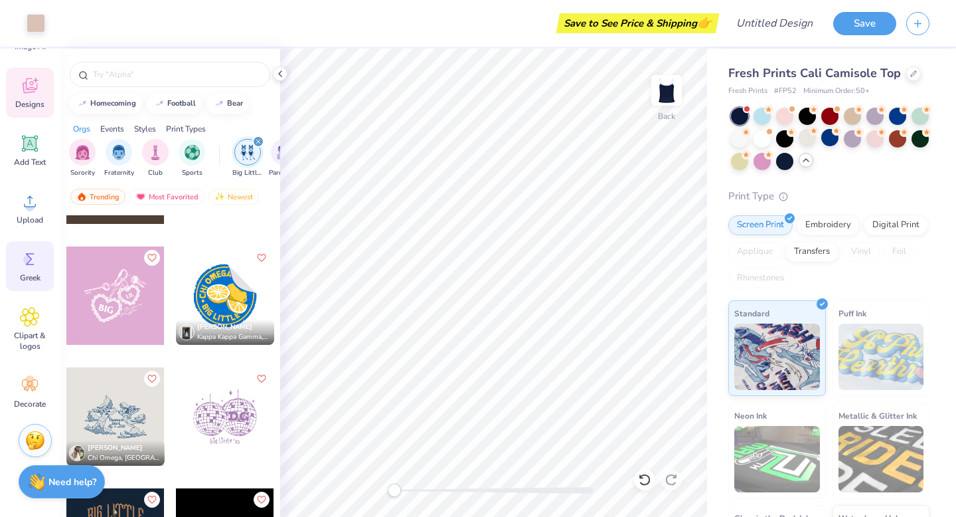
scroll to position [44, 0]
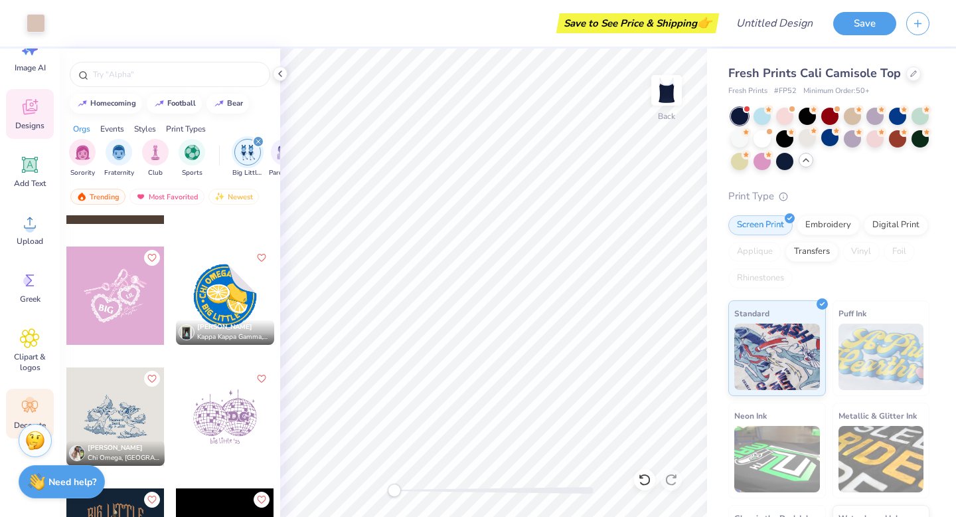
click at [33, 402] on circle at bounding box center [29, 400] width 9 height 9
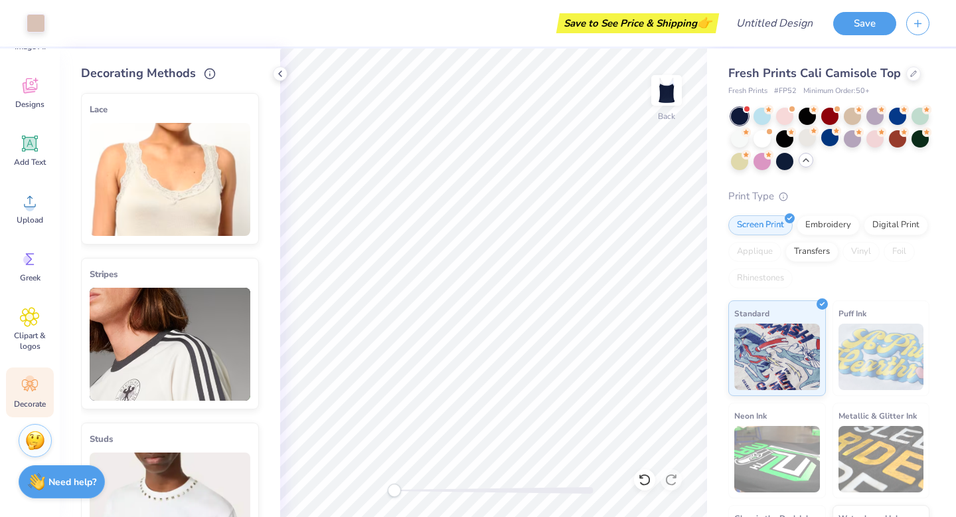
scroll to position [0, 0]
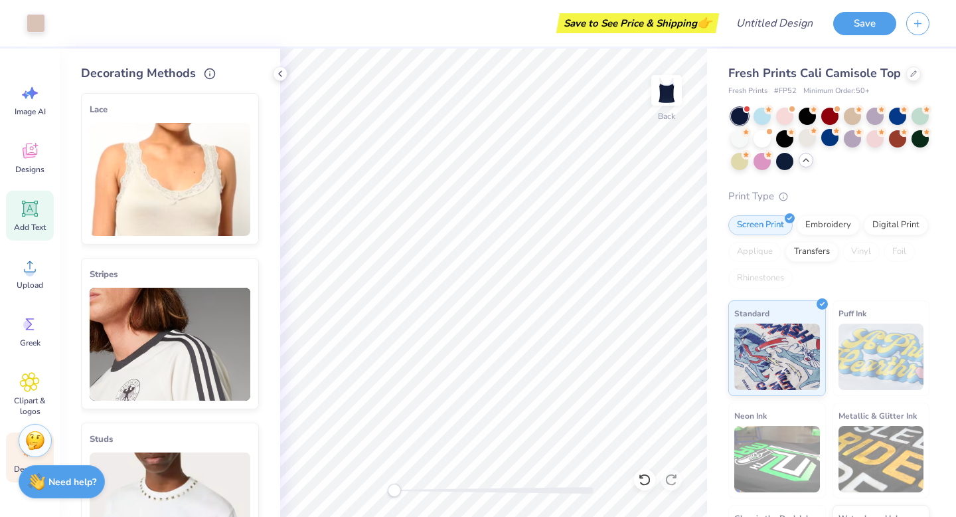
click at [37, 217] on icon at bounding box center [30, 209] width 20 height 20
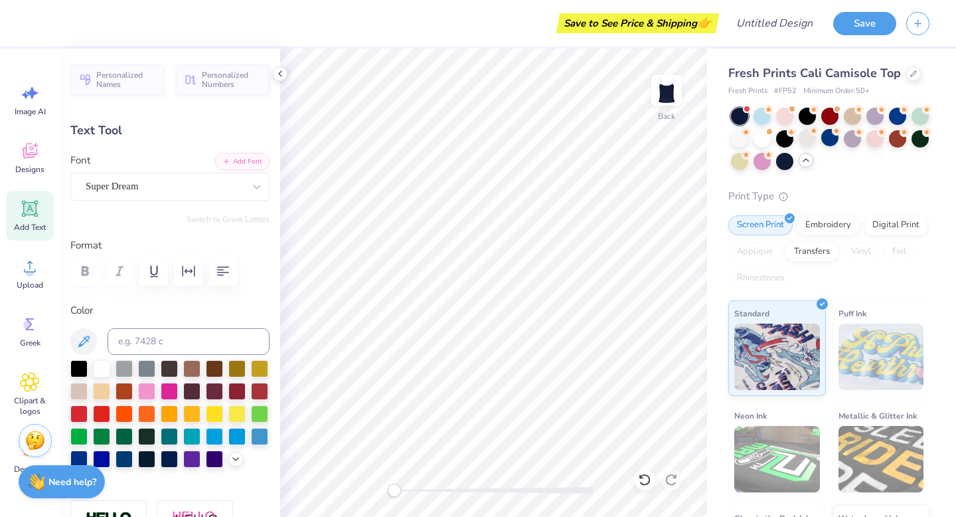
type textarea "T"
type textarea "LIL"
type input "2.29"
type input "7.85"
type input "3.44"
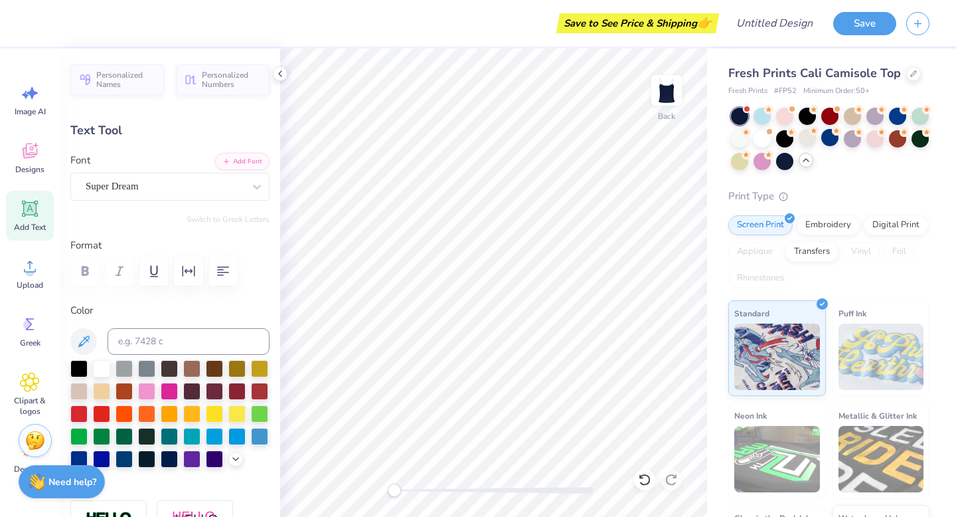
type input "1.73"
click at [882, 24] on button "Save" at bounding box center [864, 21] width 63 height 23
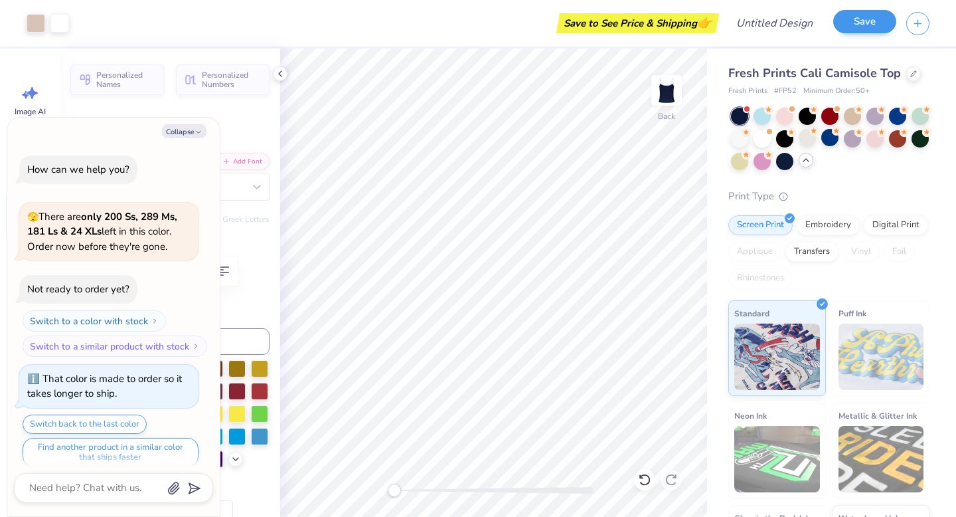
scroll to position [315, 0]
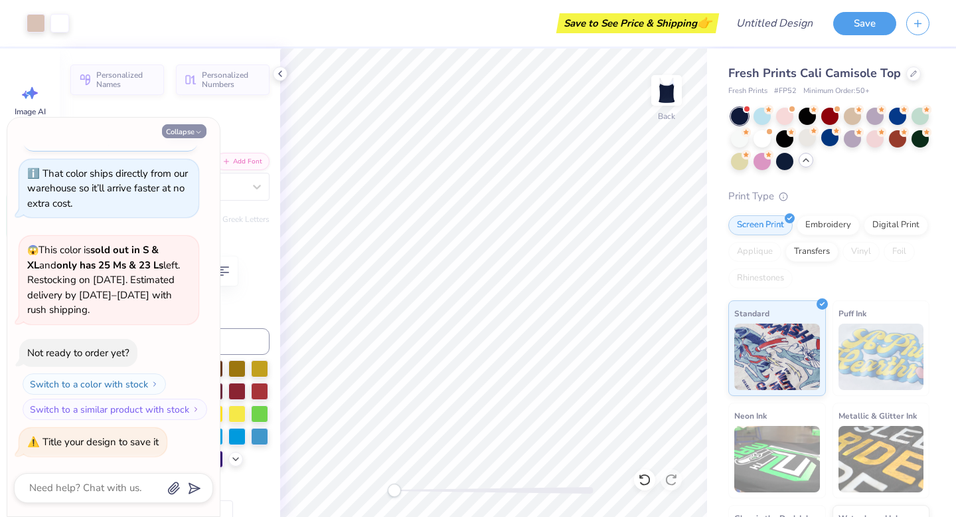
click at [191, 129] on button "Collapse" at bounding box center [184, 131] width 44 height 14
type textarea "x"
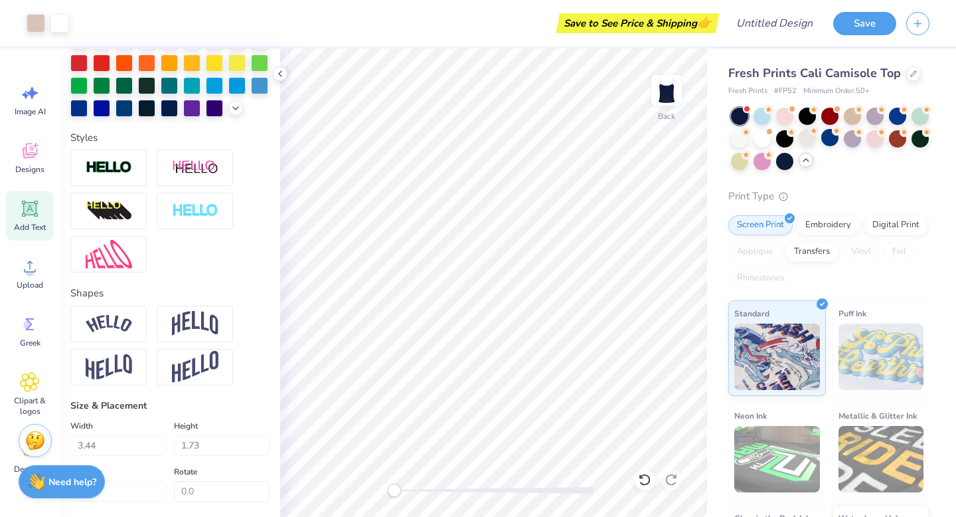
scroll to position [254, 0]
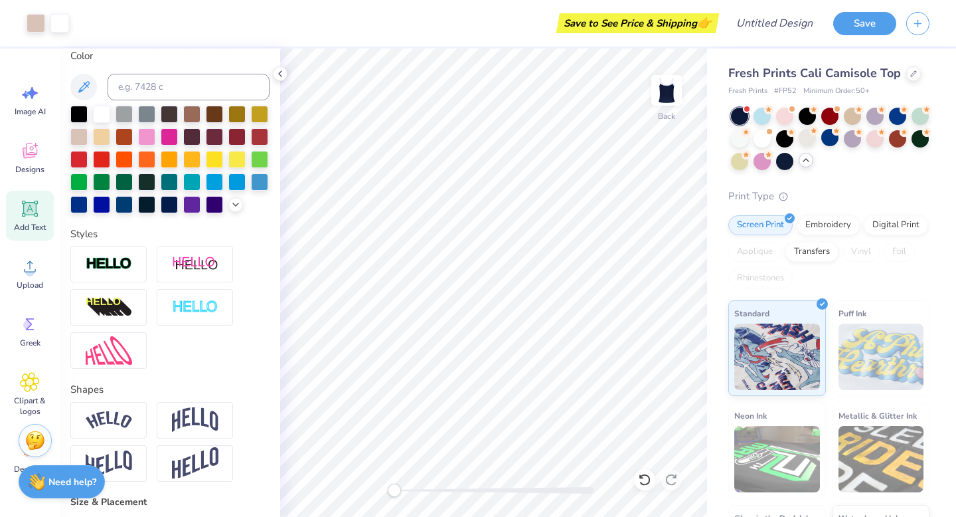
type input "8.35"
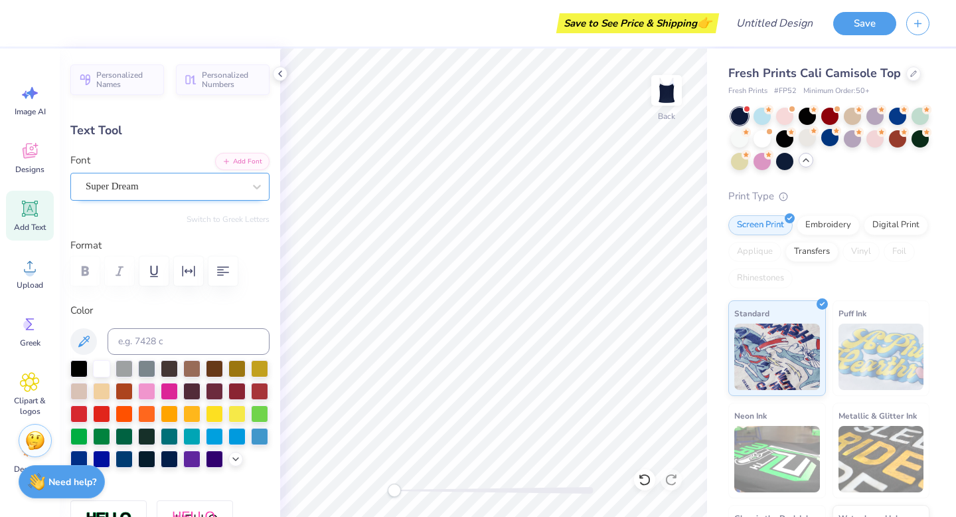
click at [167, 187] on div "Super Dream" at bounding box center [164, 186] width 161 height 21
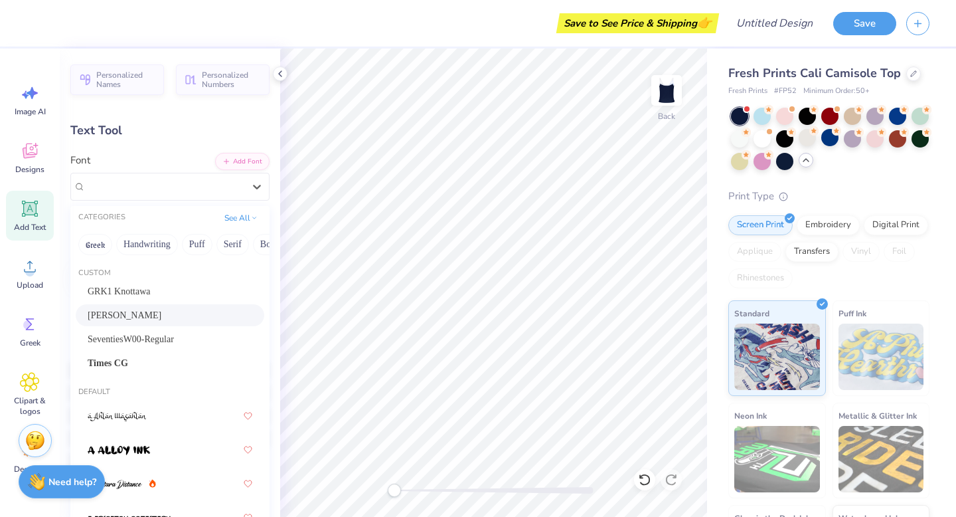
click at [133, 322] on div "[PERSON_NAME]" at bounding box center [170, 315] width 189 height 22
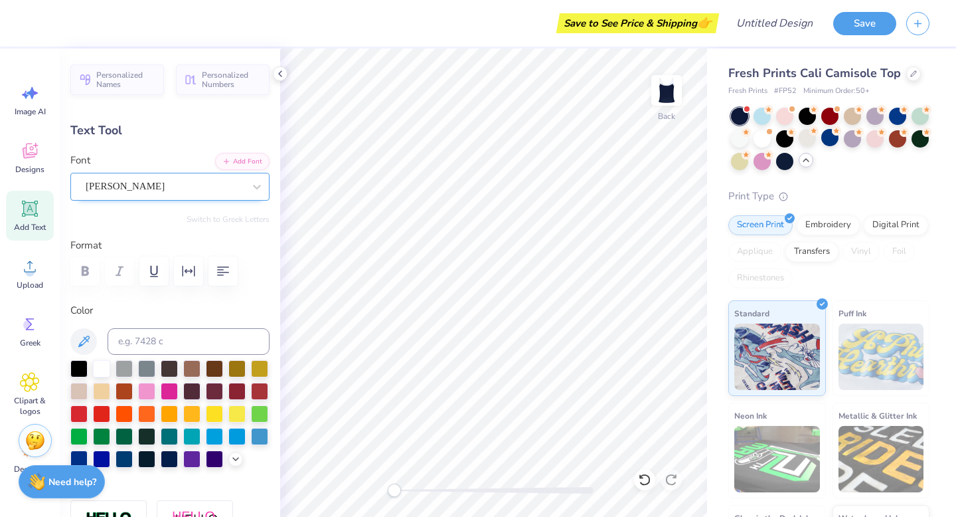
click at [170, 195] on div "[PERSON_NAME]" at bounding box center [164, 186] width 161 height 21
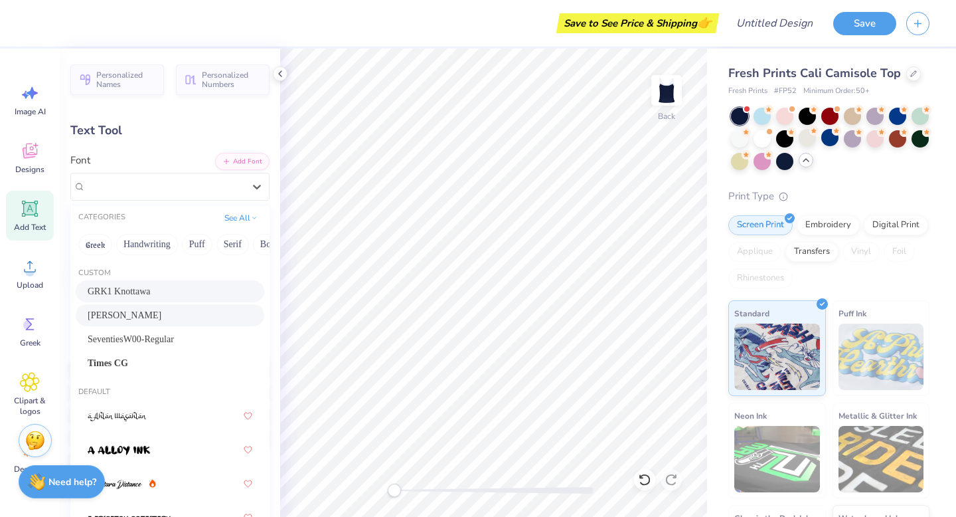
click at [151, 288] on span "GRK1 Knottawa" at bounding box center [119, 291] width 63 height 14
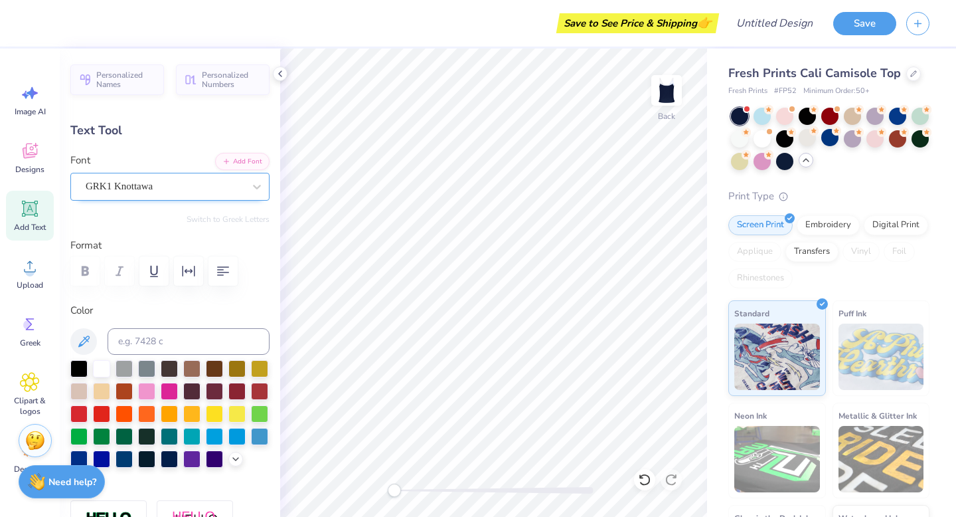
click at [187, 185] on div "GRK1 Knottawa" at bounding box center [164, 186] width 161 height 21
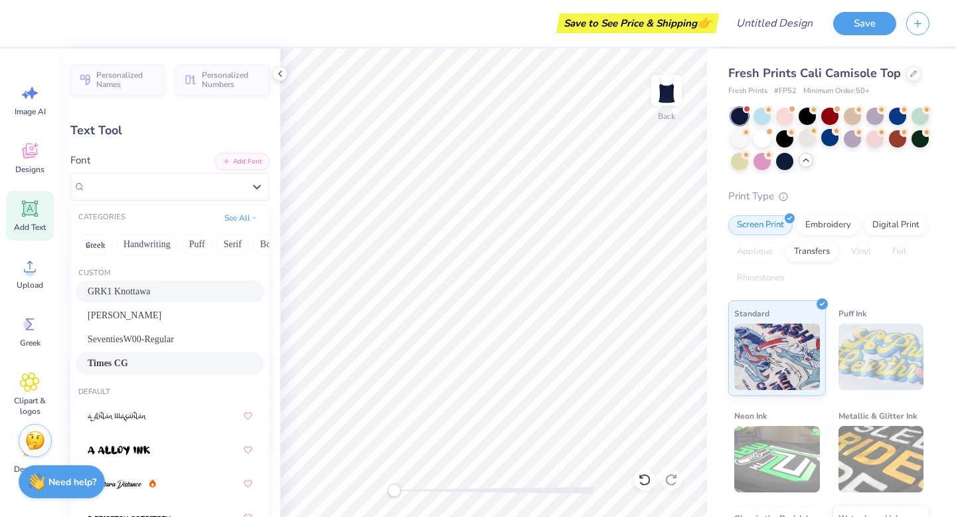
click at [153, 356] on div "Times CG" at bounding box center [170, 363] width 165 height 14
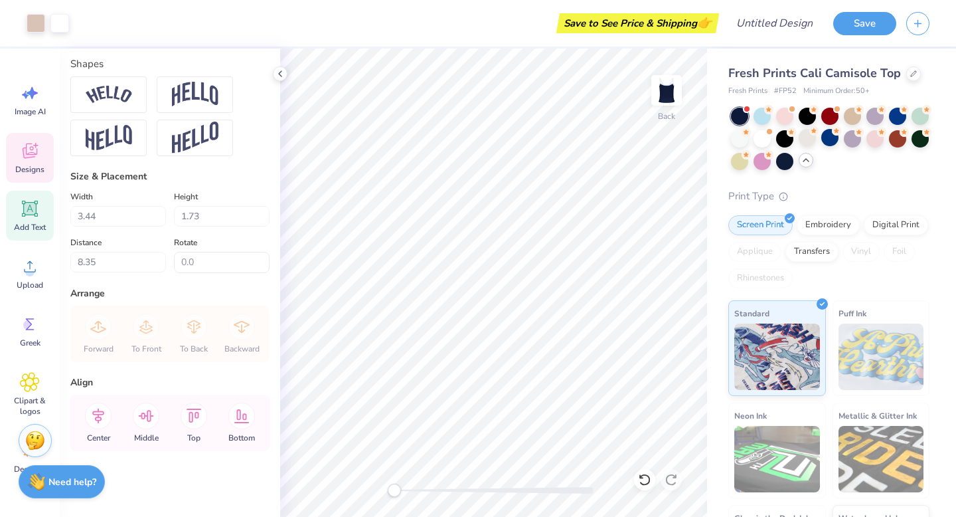
click at [35, 153] on icon at bounding box center [30, 150] width 15 height 15
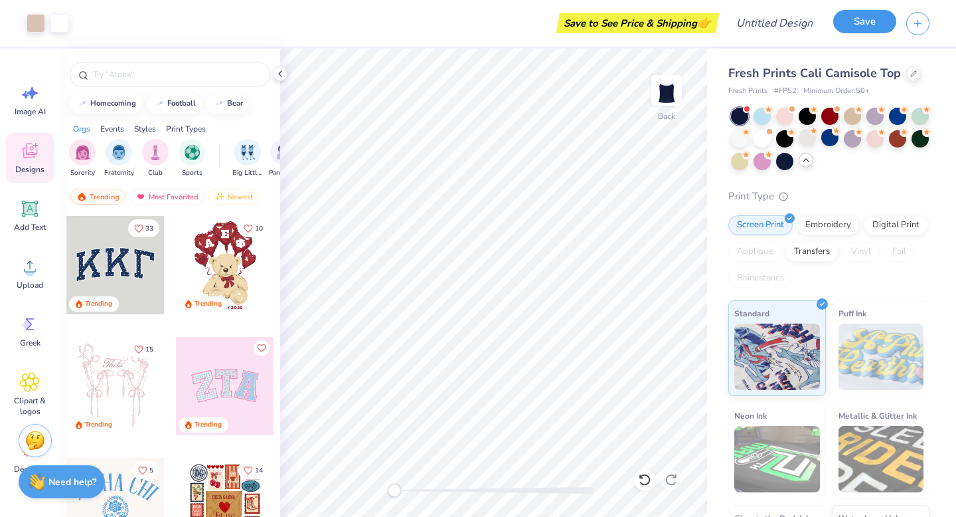
click at [878, 24] on button "Save" at bounding box center [864, 21] width 63 height 23
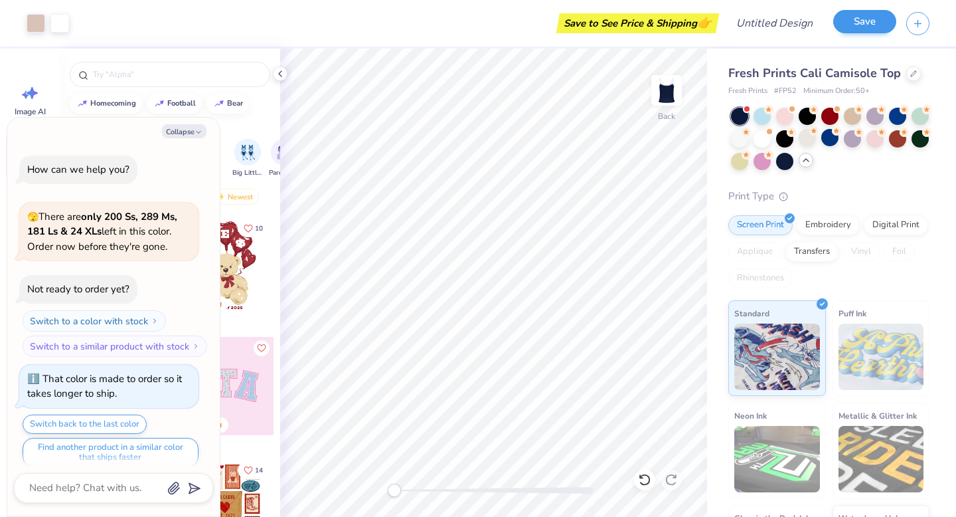
scroll to position [352, 0]
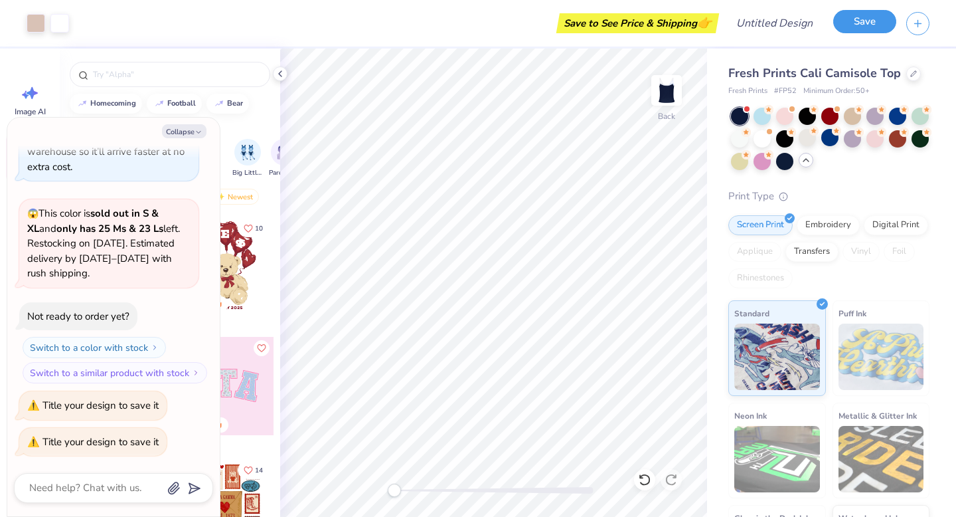
click at [876, 23] on button "Save" at bounding box center [864, 21] width 63 height 23
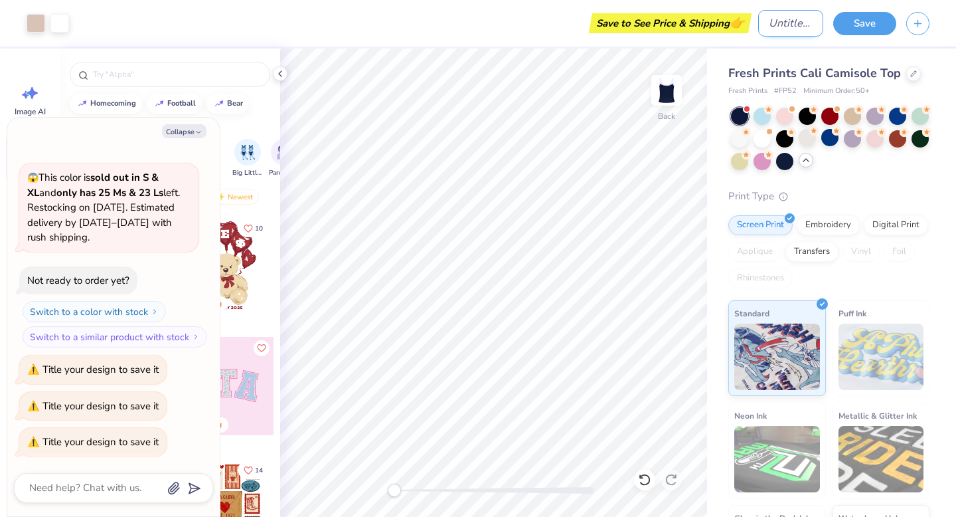
type textarea "x"
click at [770, 23] on input "Design Title" at bounding box center [790, 23] width 65 height 27
type input "B"
type textarea "x"
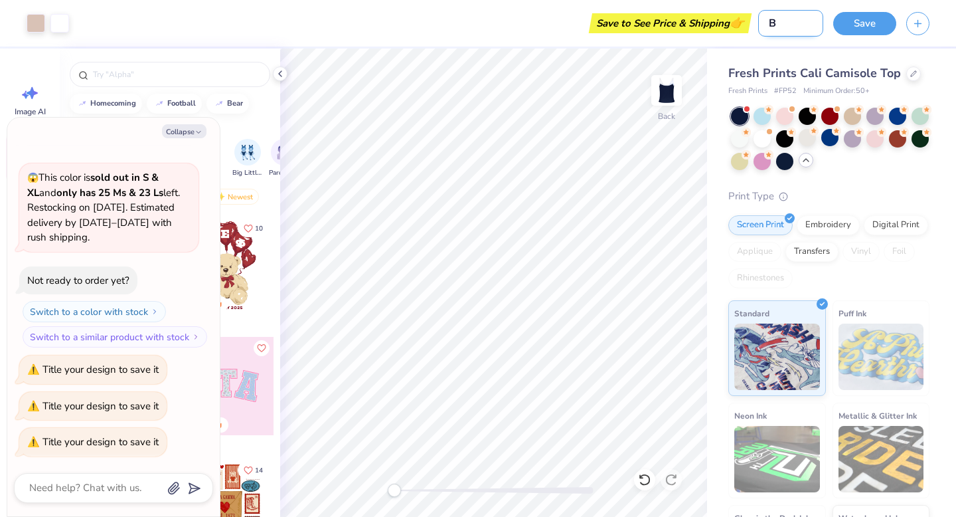
type input "BI"
type textarea "x"
type input "BIG"
type textarea "x"
type input "BIG"
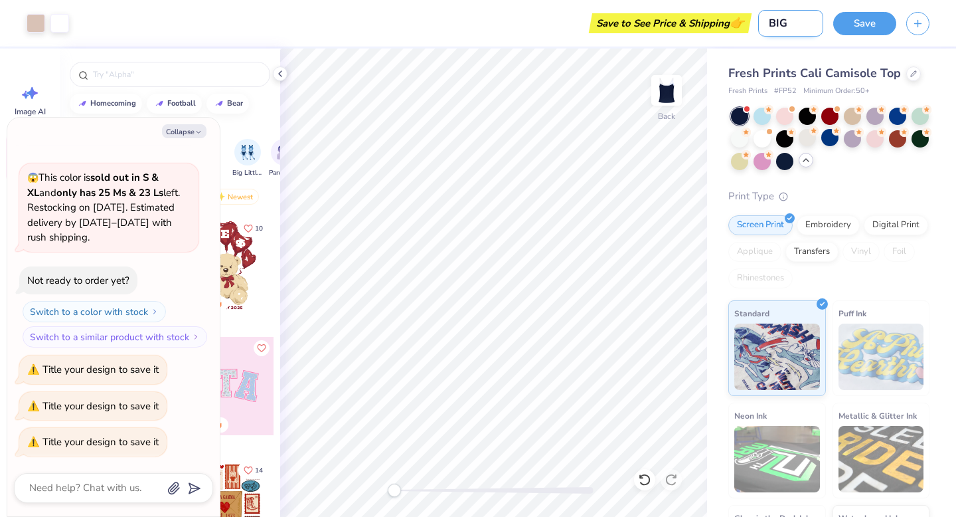
type textarea "x"
type input "[PERSON_NAME]"
type textarea "x"
type input "BIG LI"
type textarea "x"
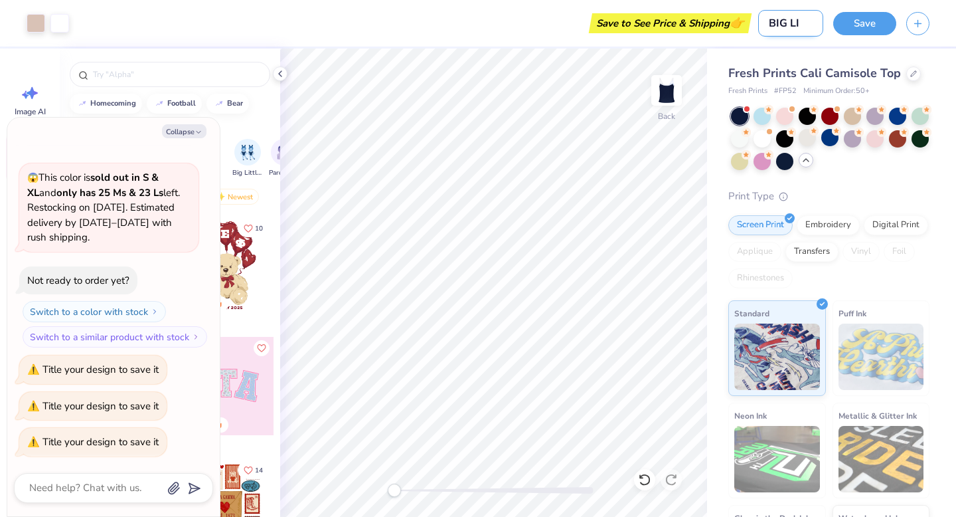
type input "BIG LIL"
type textarea "x"
type input "BIG LIL"
click at [867, 21] on button "Save" at bounding box center [864, 21] width 63 height 23
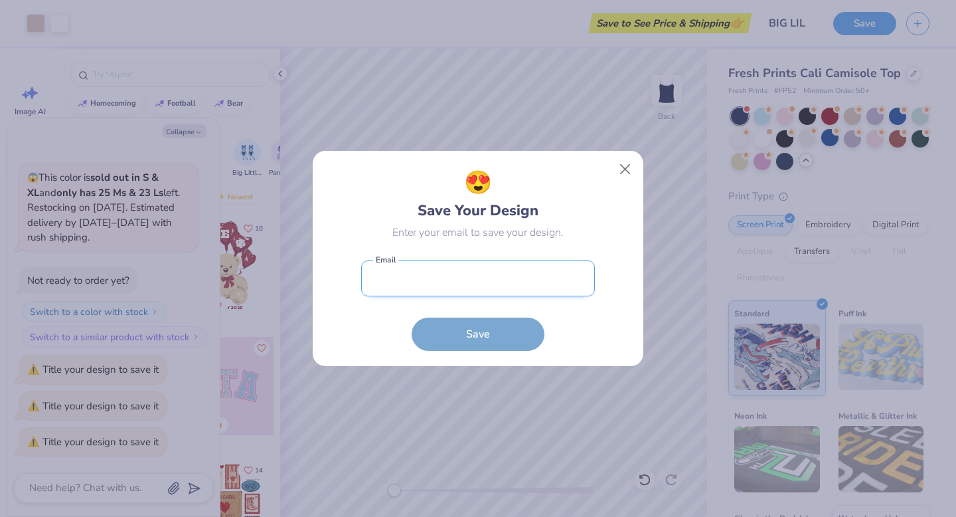
click at [483, 281] on input "email" at bounding box center [478, 278] width 234 height 37
type input "[EMAIL_ADDRESS][PERSON_NAME][DOMAIN_NAME]"
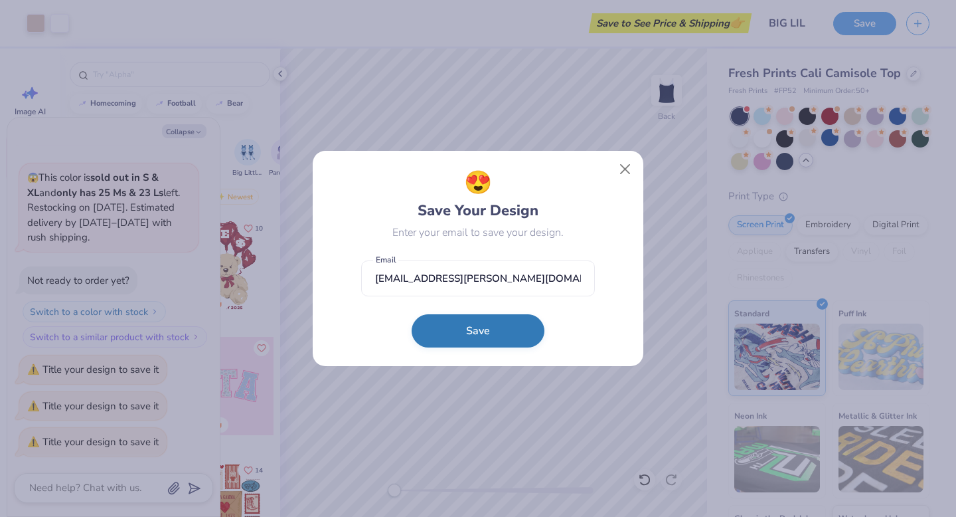
click at [489, 322] on button "Save" at bounding box center [478, 330] width 133 height 33
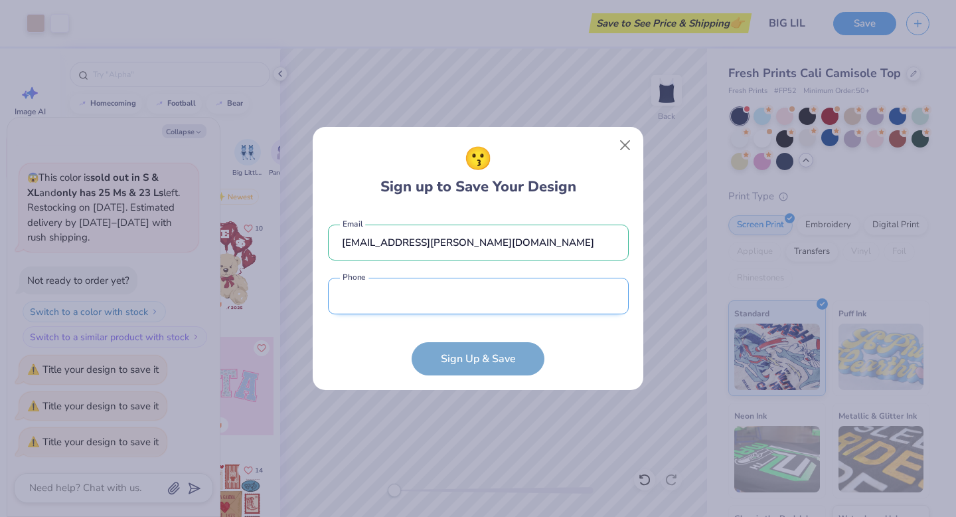
click at [493, 307] on input "tel" at bounding box center [478, 296] width 301 height 37
type input "[PHONE_NUMBER]"
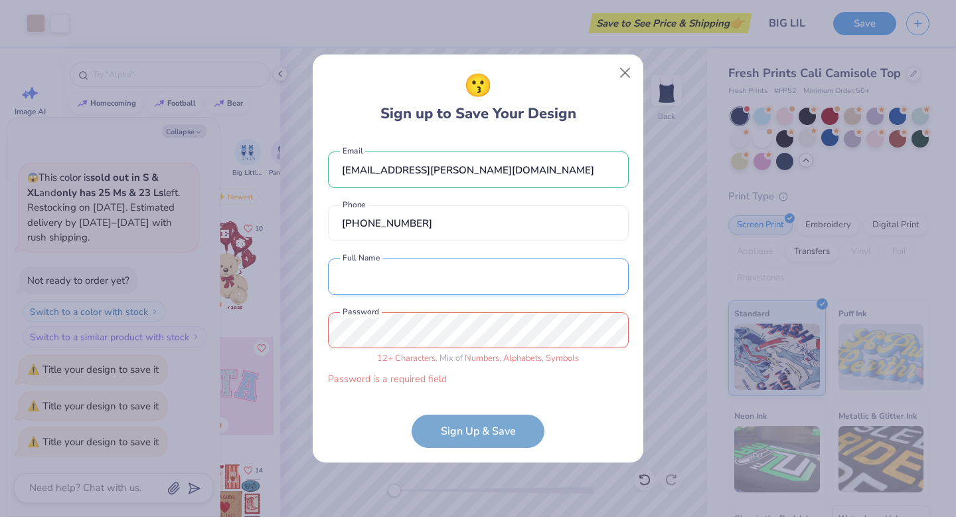
click at [421, 303] on div "[EMAIL_ADDRESS][PERSON_NAME][DOMAIN_NAME] Email [PHONE_NUMBER] Phone Full Name …" at bounding box center [478, 265] width 301 height 254
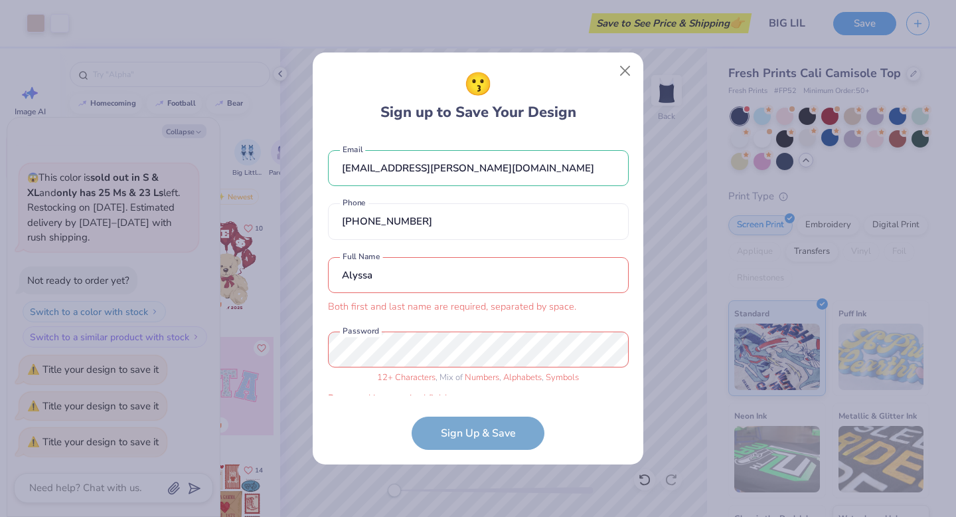
click at [389, 278] on input "Alyssa" at bounding box center [478, 275] width 301 height 37
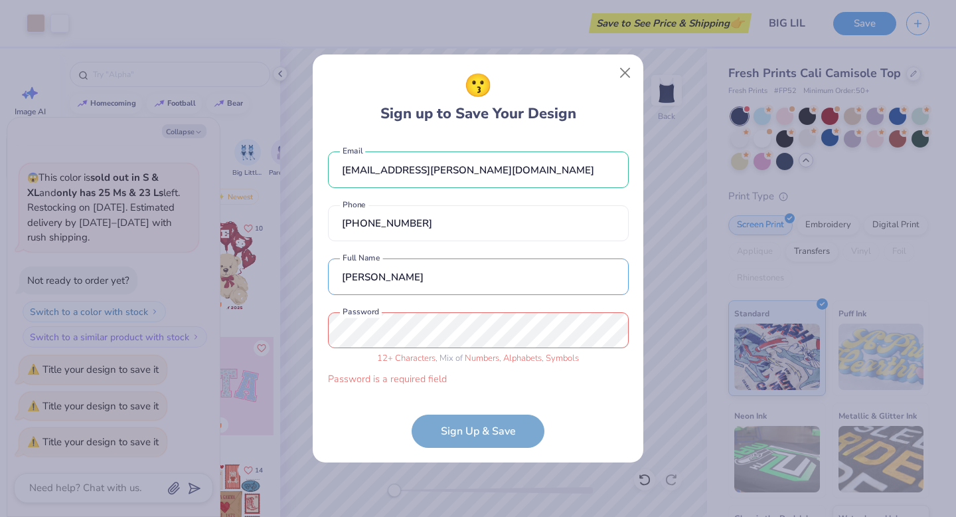
type input "[PERSON_NAME]"
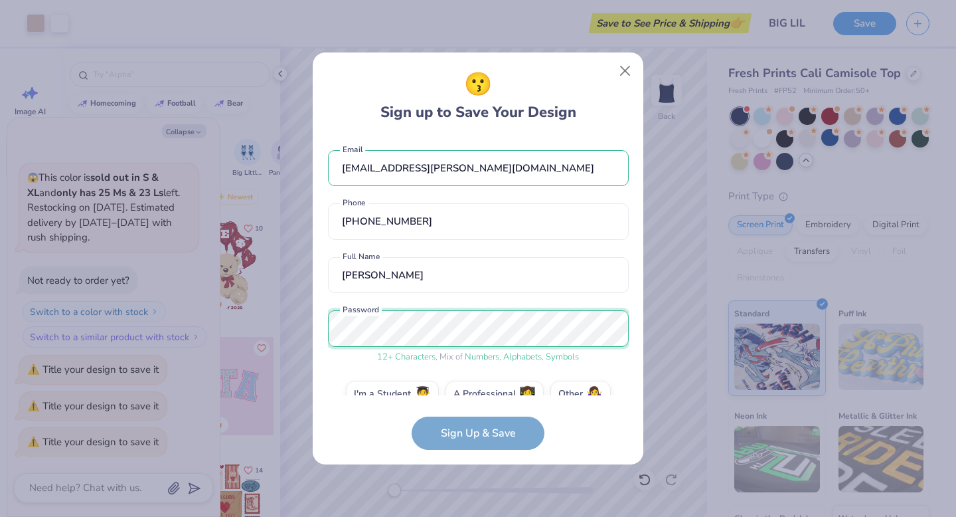
scroll to position [25, 0]
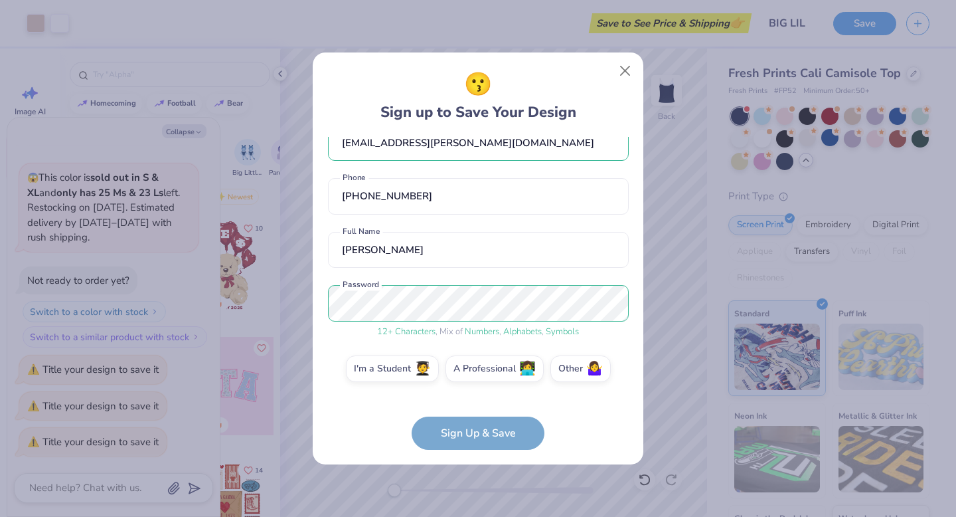
click at [470, 436] on form "[EMAIL_ADDRESS][PERSON_NAME][DOMAIN_NAME] Email [PHONE_NUMBER] Phone [PERSON_NA…" at bounding box center [478, 293] width 301 height 313
click at [415, 372] on label "I'm a Student 🧑‍🎓" at bounding box center [392, 366] width 93 height 27
click at [474, 393] on input "I'm a Student 🧑‍🎓" at bounding box center [478, 397] width 9 height 9
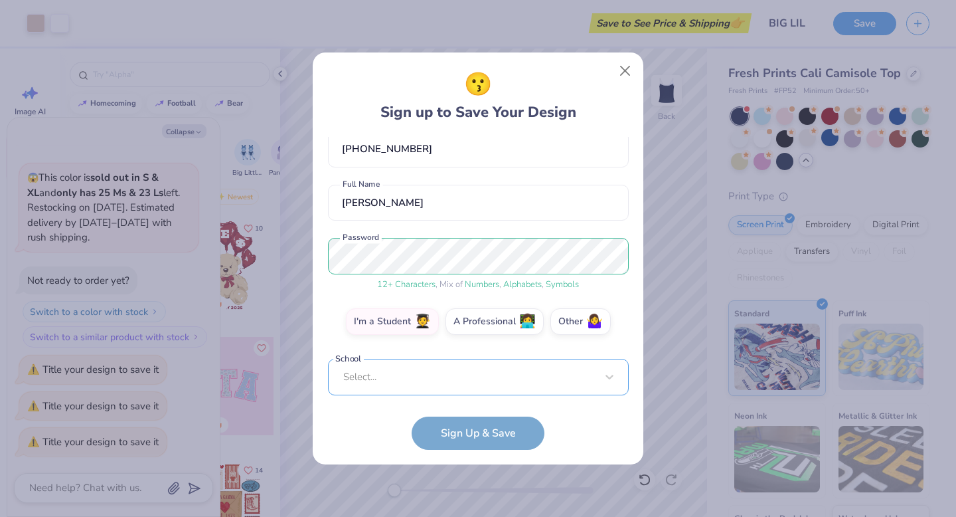
click at [420, 381] on div "Select..." at bounding box center [478, 377] width 301 height 37
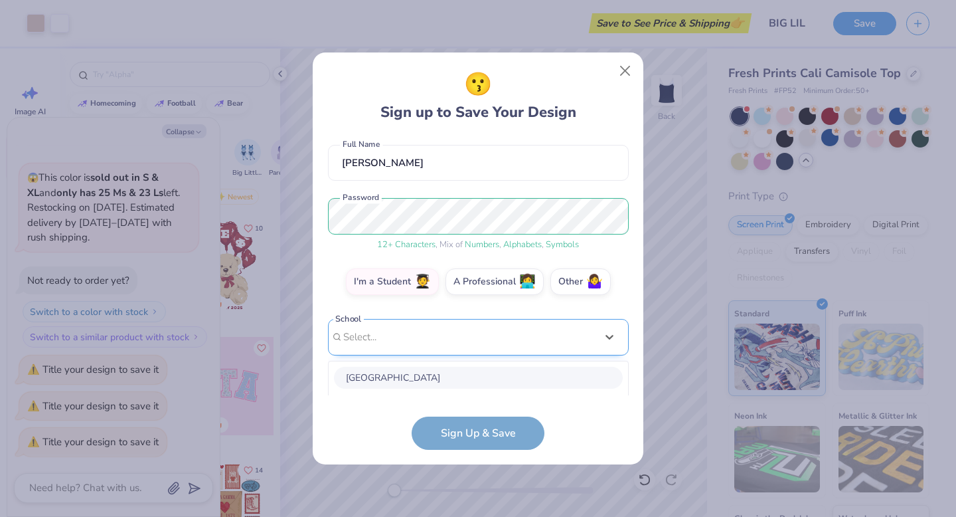
scroll to position [278, 0]
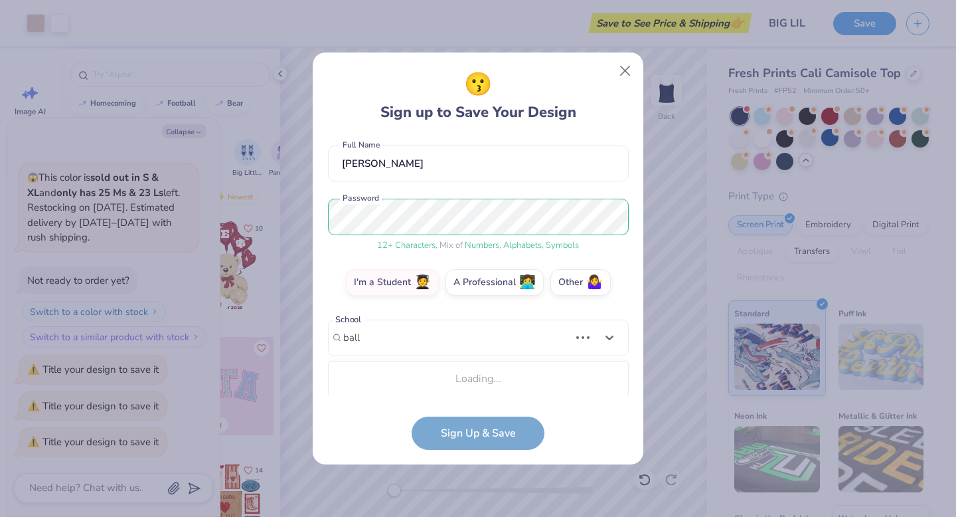
type input "ball"
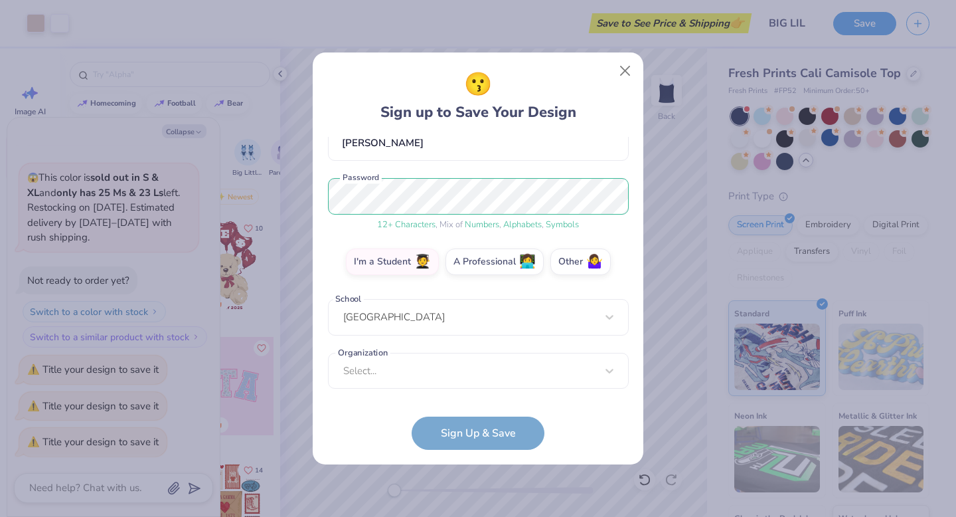
click at [392, 382] on div "[EMAIL_ADDRESS][PERSON_NAME][DOMAIN_NAME] Email [PHONE_NUMBER] Phone [PERSON_NA…" at bounding box center [478, 266] width 301 height 258
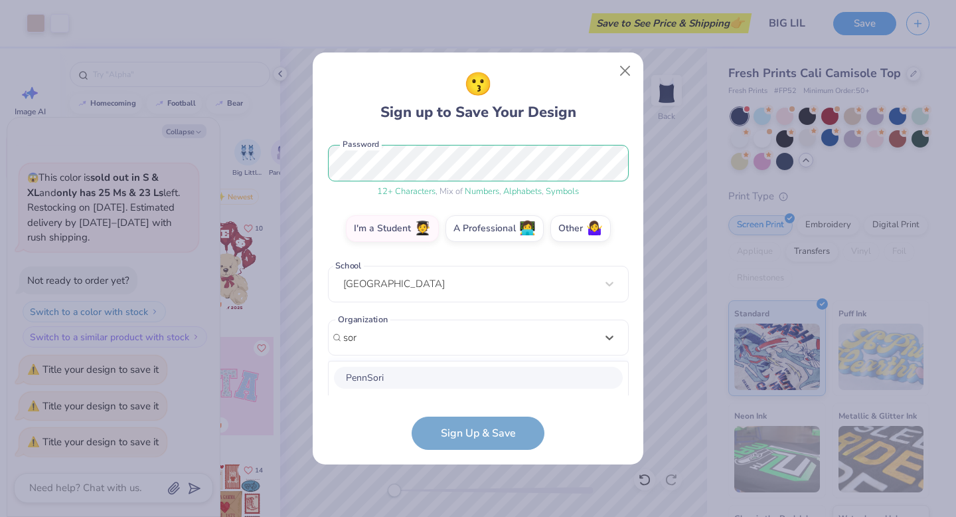
scroll to position [331, 0]
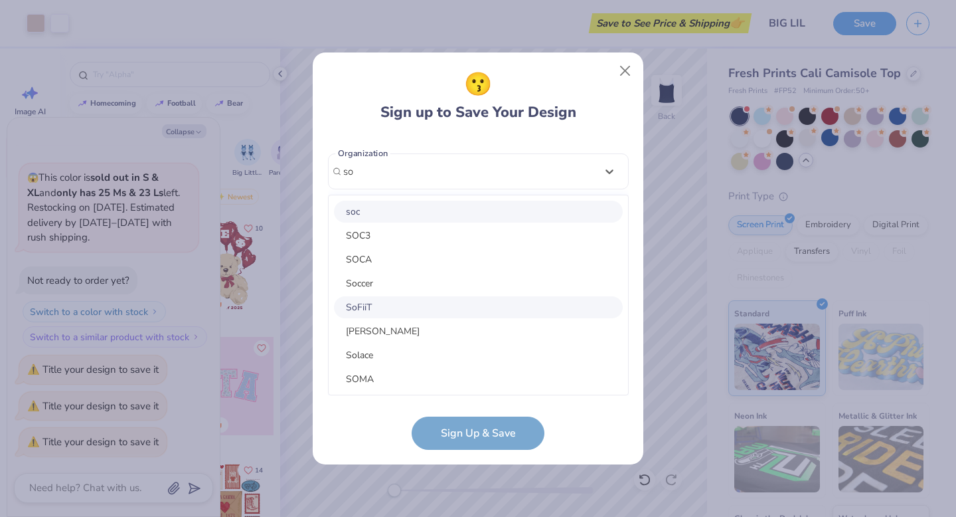
type input "s"
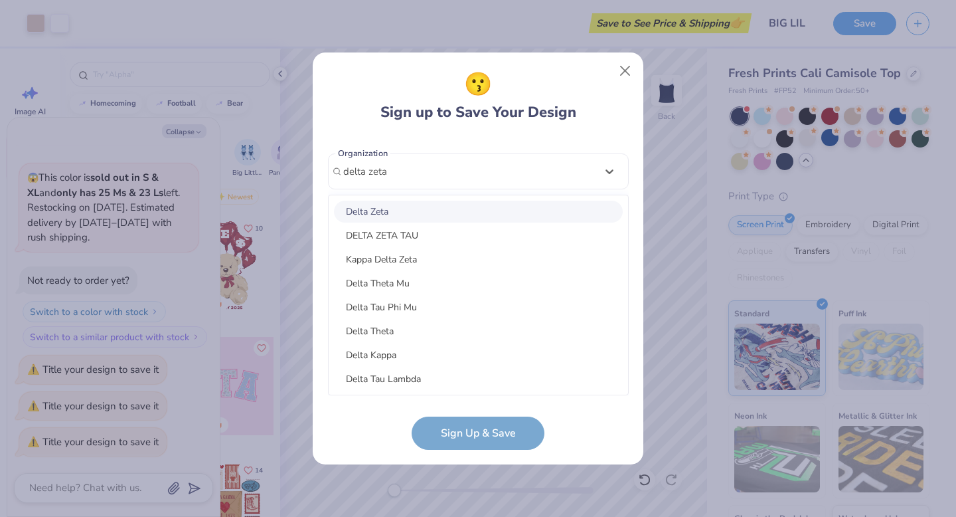
click at [410, 214] on div "Delta Zeta" at bounding box center [478, 212] width 289 height 22
type input "delta zeta"
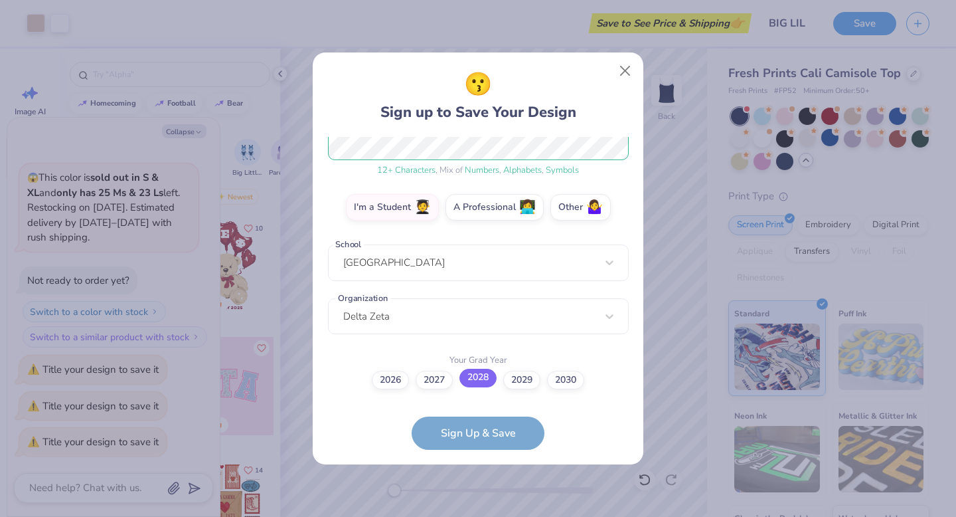
click at [486, 376] on label "2028" at bounding box center [477, 378] width 37 height 19
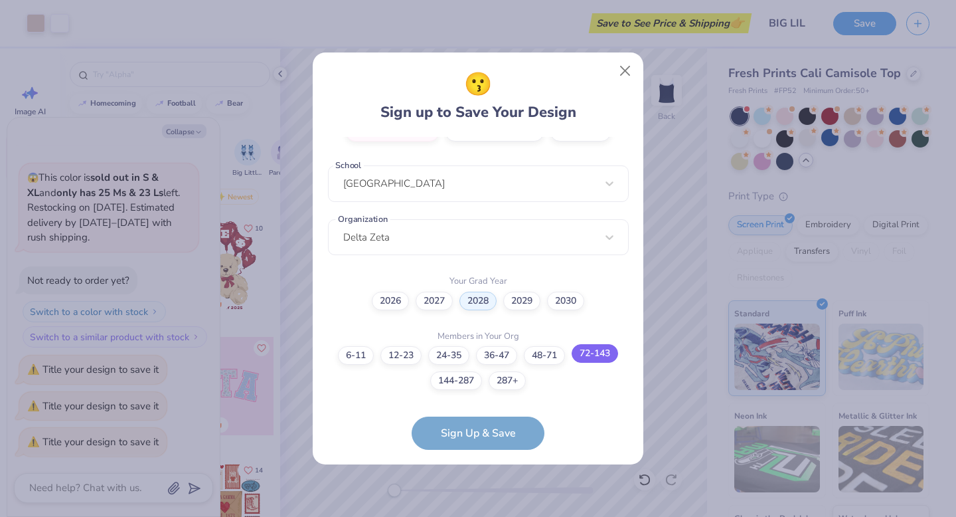
click at [604, 358] on label "72-143" at bounding box center [595, 353] width 46 height 19
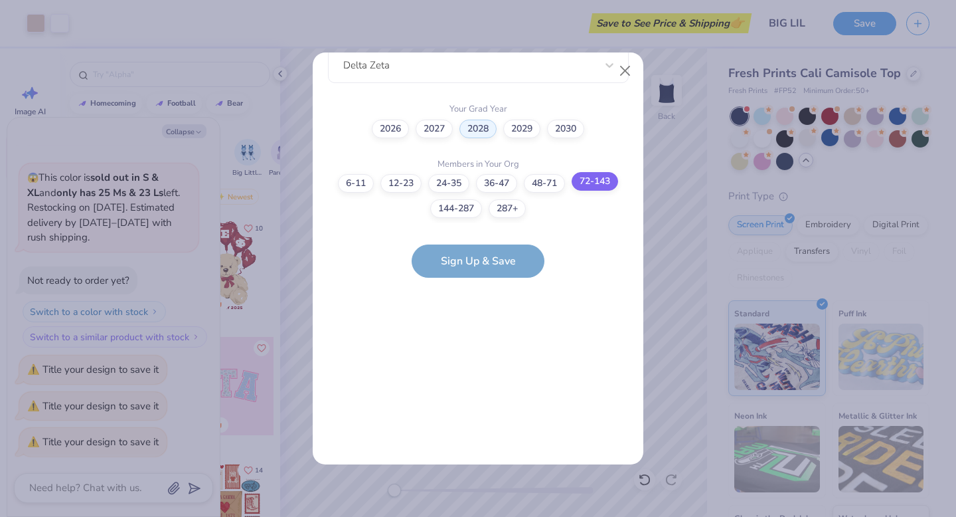
scroll to position [0, 0]
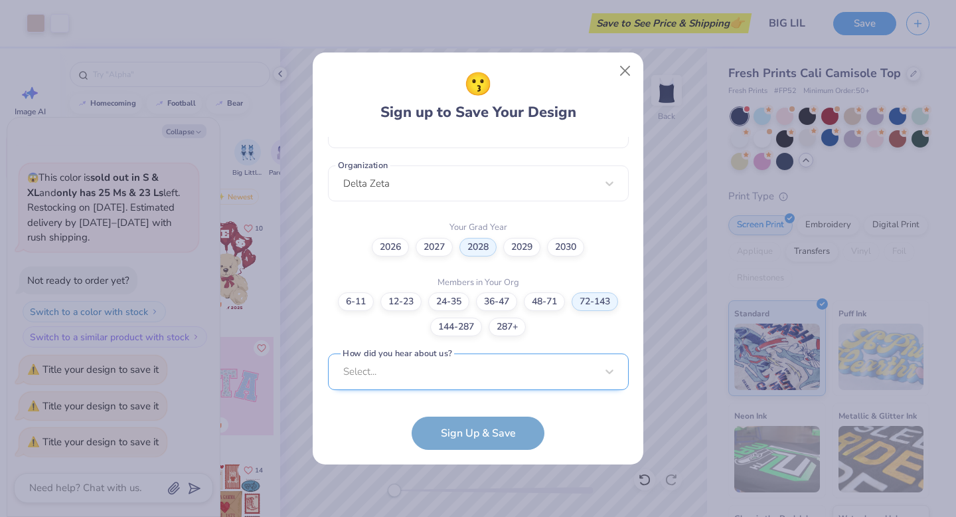
click at [504, 379] on div "Select..." at bounding box center [478, 371] width 301 height 37
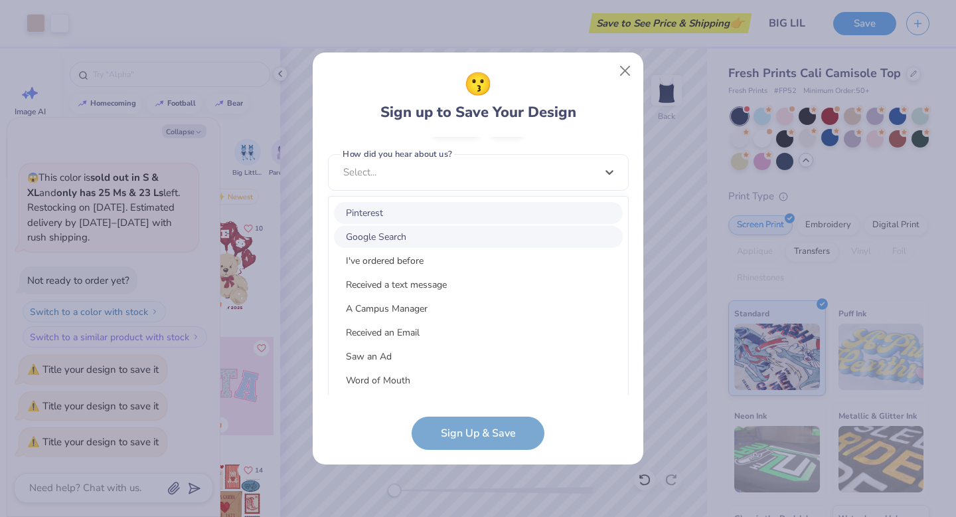
click at [423, 222] on div "Pinterest" at bounding box center [478, 213] width 289 height 22
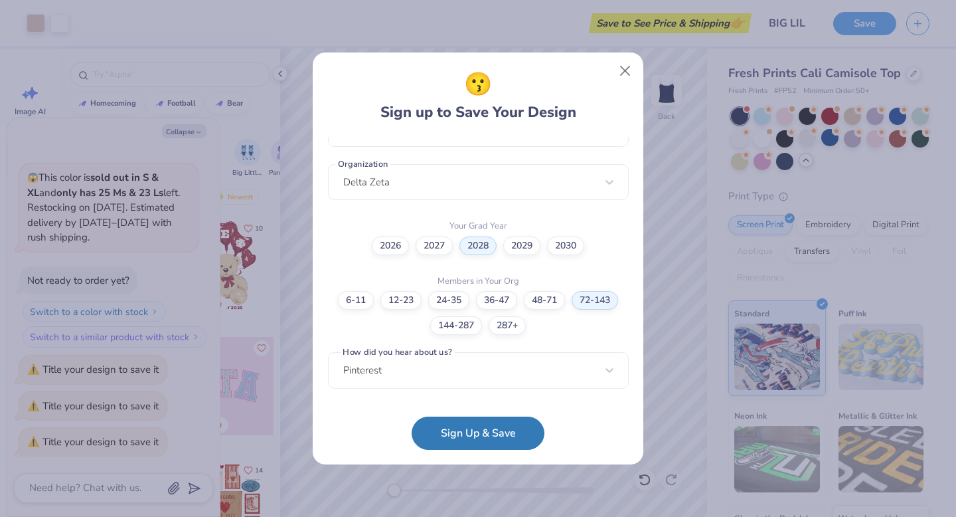
scroll to position [319, 0]
click at [475, 430] on button "Sign Up & Save" at bounding box center [478, 429] width 133 height 33
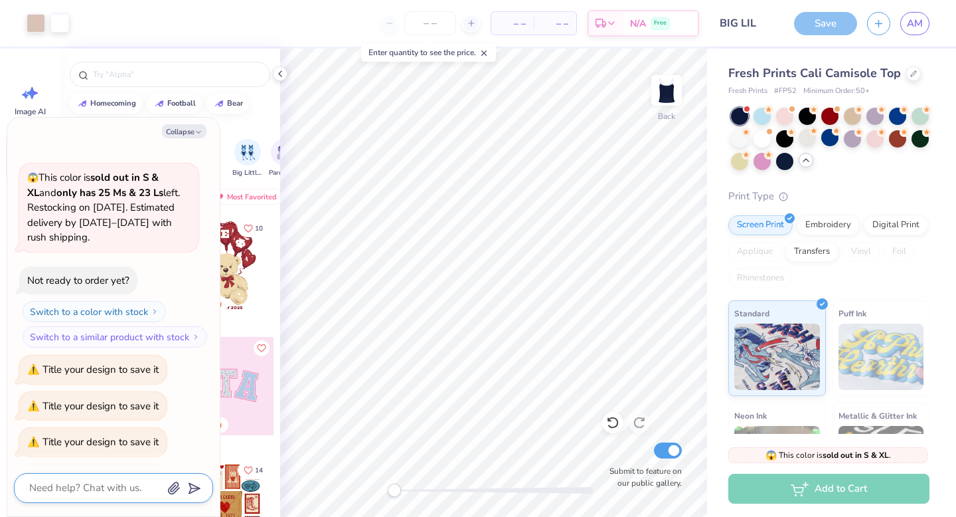
scroll to position [424, 0]
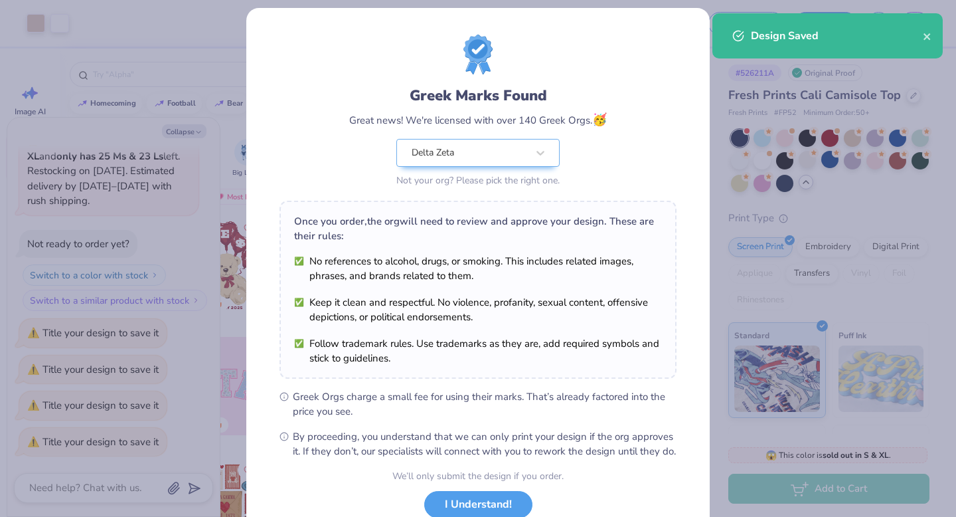
scroll to position [43, 0]
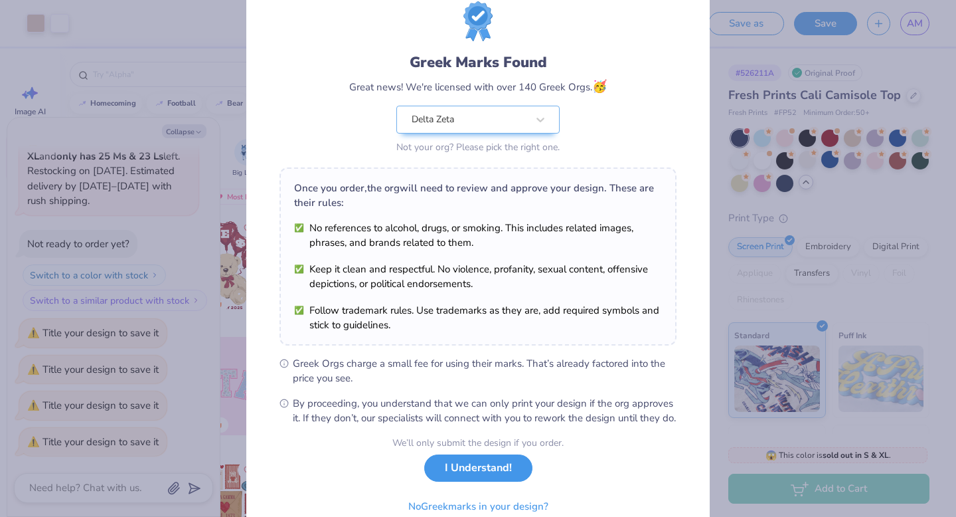
click at [492, 480] on button "I Understand!" at bounding box center [478, 467] width 108 height 27
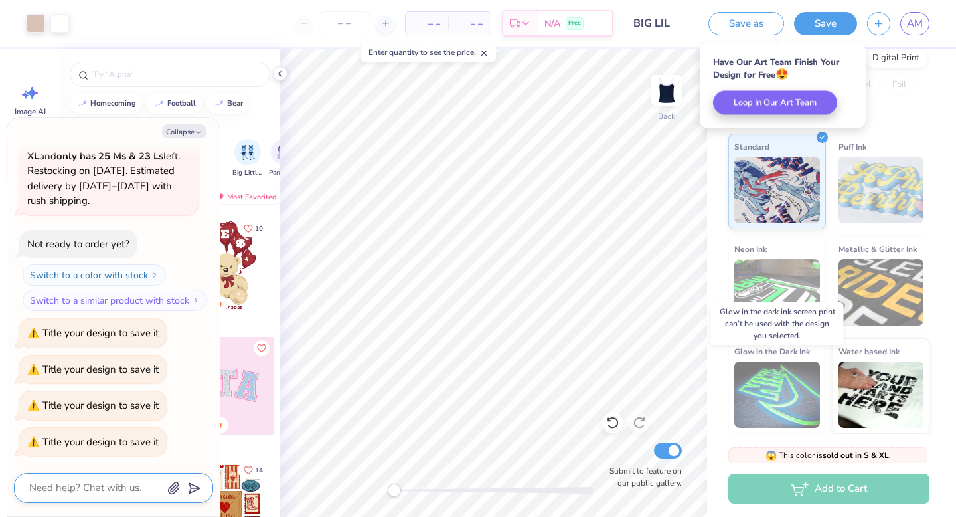
scroll to position [0, 0]
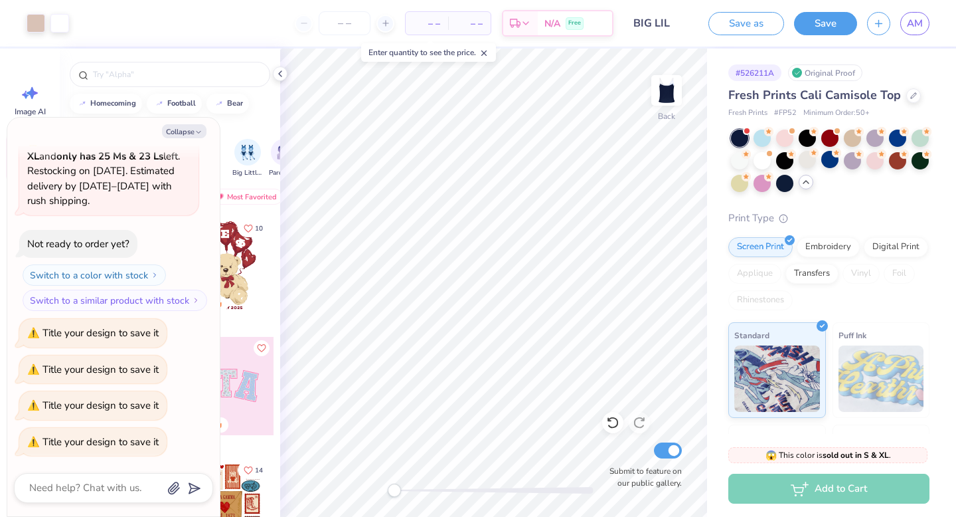
type textarea "x"
click at [810, 487] on div "Add to Cart" at bounding box center [828, 488] width 201 height 30
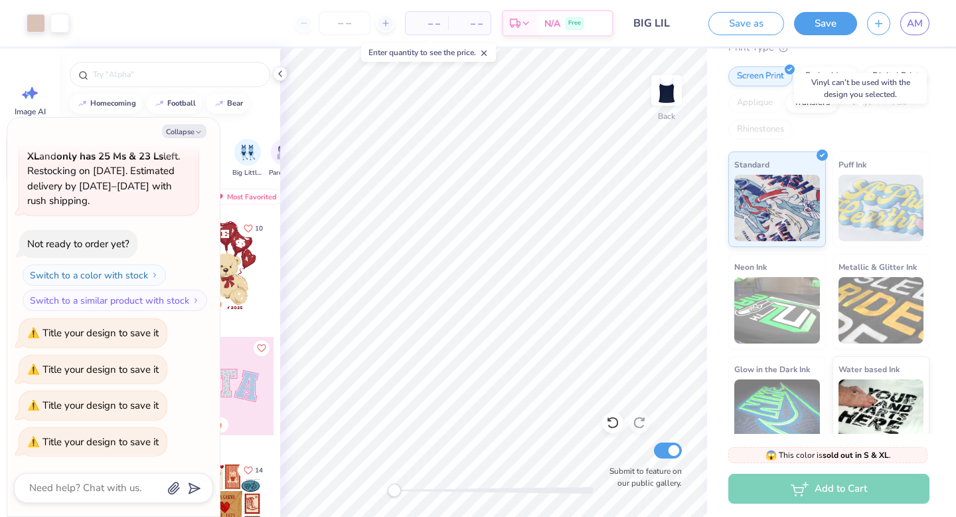
scroll to position [189, 0]
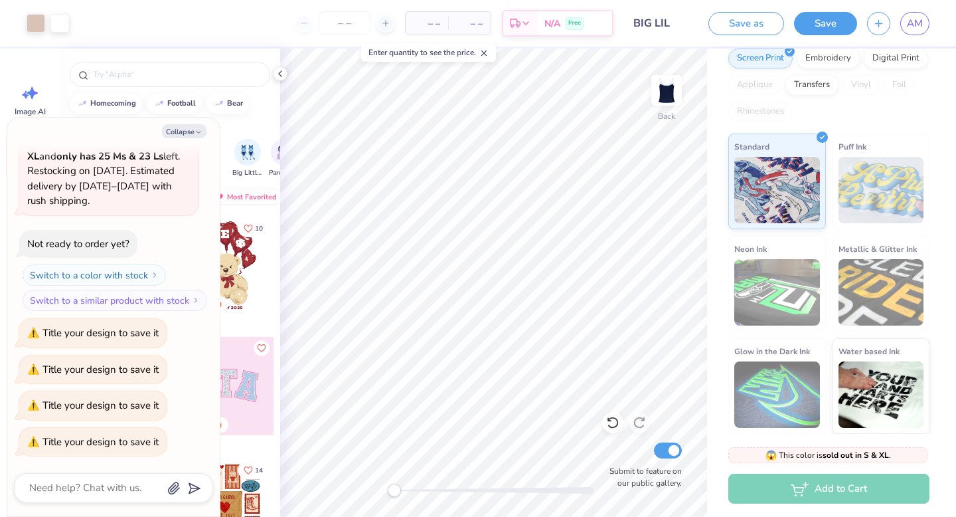
click at [863, 485] on div "Add to Cart" at bounding box center [828, 488] width 201 height 30
click at [824, 490] on div "Add to Cart" at bounding box center [828, 488] width 201 height 30
click at [344, 19] on input "number" at bounding box center [345, 23] width 52 height 24
type input "1"
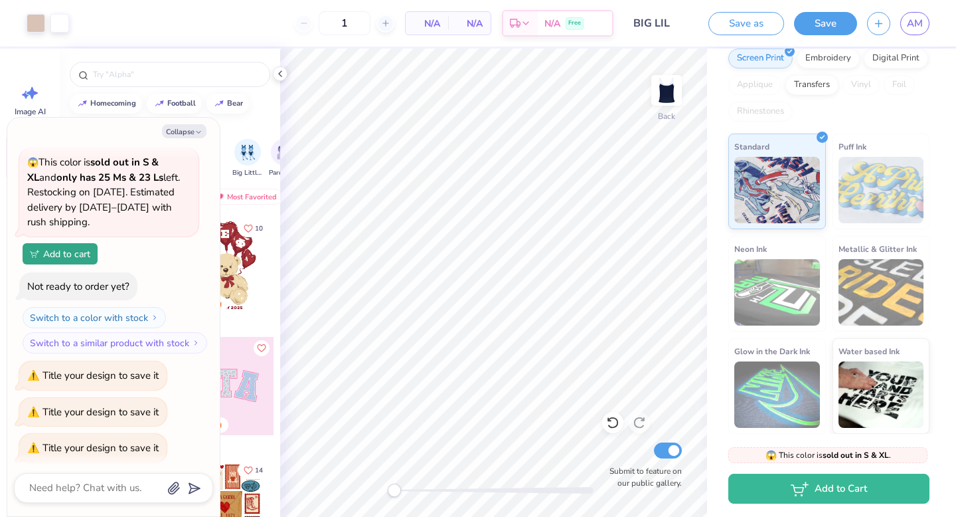
type textarea "x"
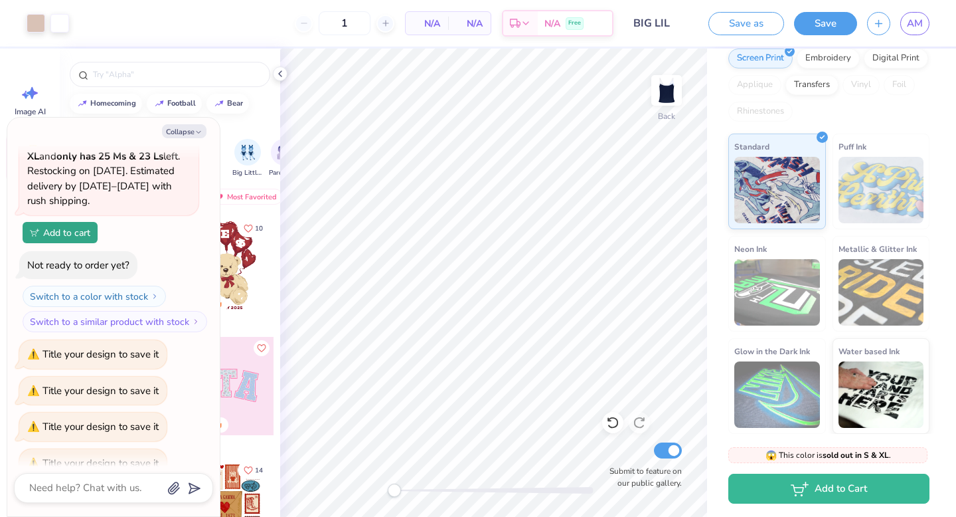
type input "50"
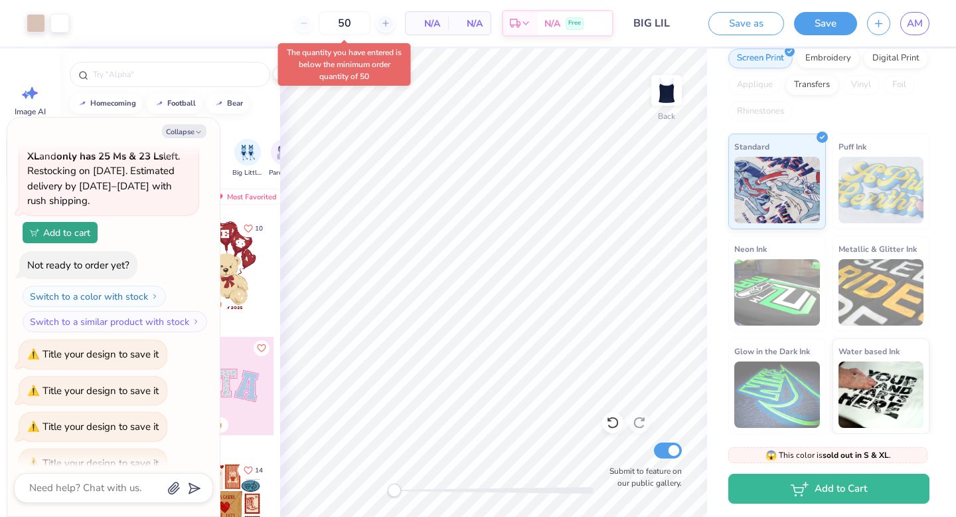
click at [420, 21] on span "N/A" at bounding box center [427, 24] width 27 height 14
type textarea "x"
